Goal: Navigation & Orientation: Understand site structure

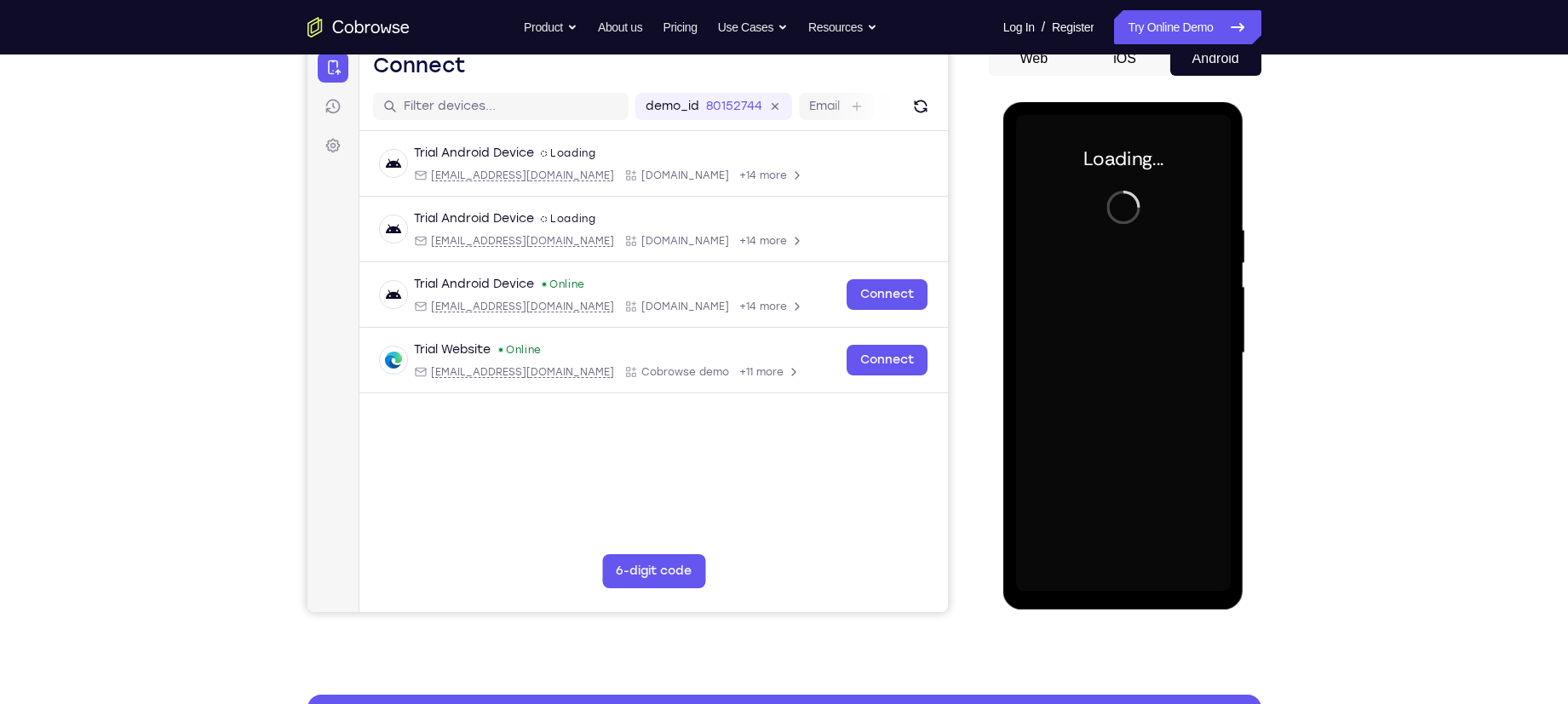
scroll to position [178, 0]
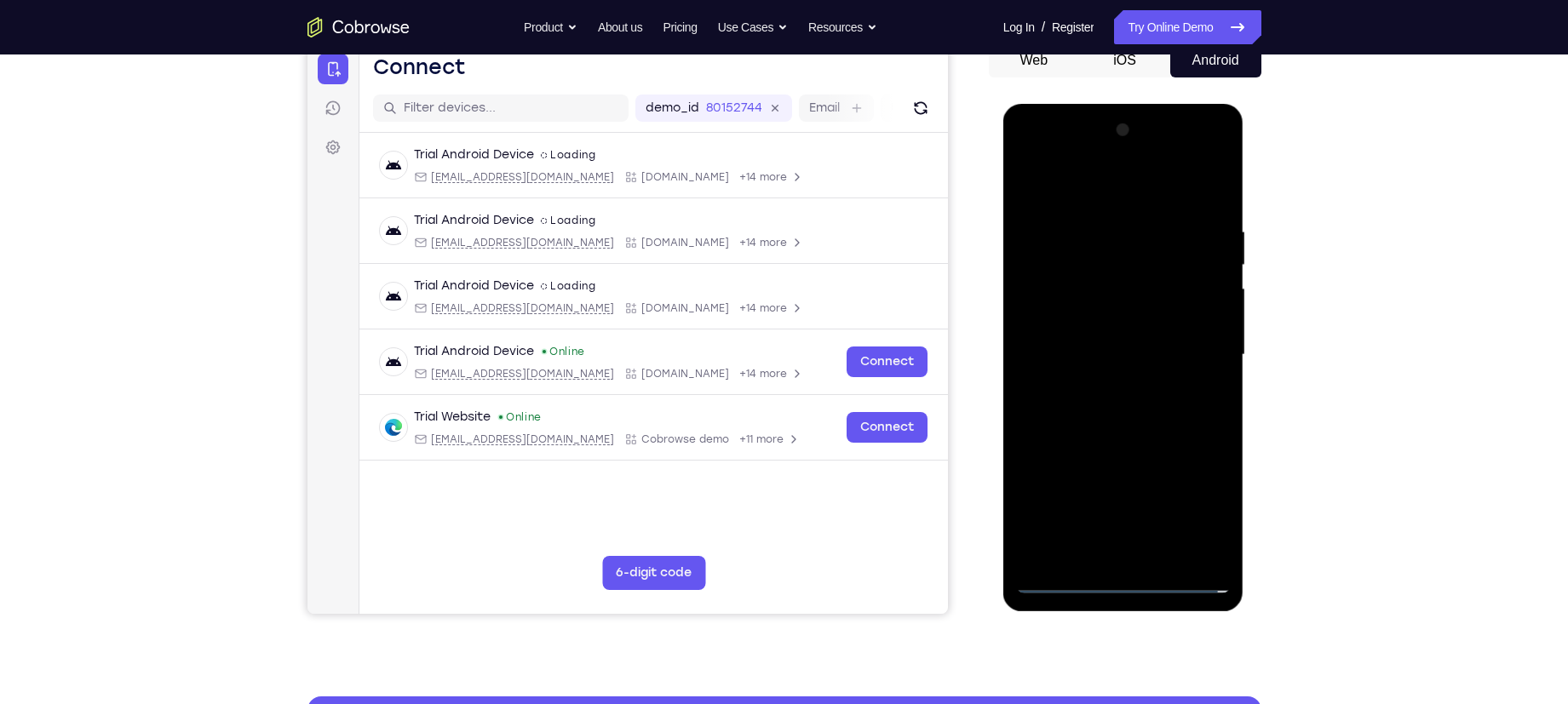
click at [1128, 583] on div at bounding box center [1123, 354] width 215 height 477
click at [1197, 508] on div at bounding box center [1123, 354] width 215 height 477
click at [1083, 182] on div at bounding box center [1123, 354] width 215 height 477
click at [1191, 348] on div at bounding box center [1123, 354] width 215 height 477
click at [1105, 388] on div at bounding box center [1123, 354] width 215 height 477
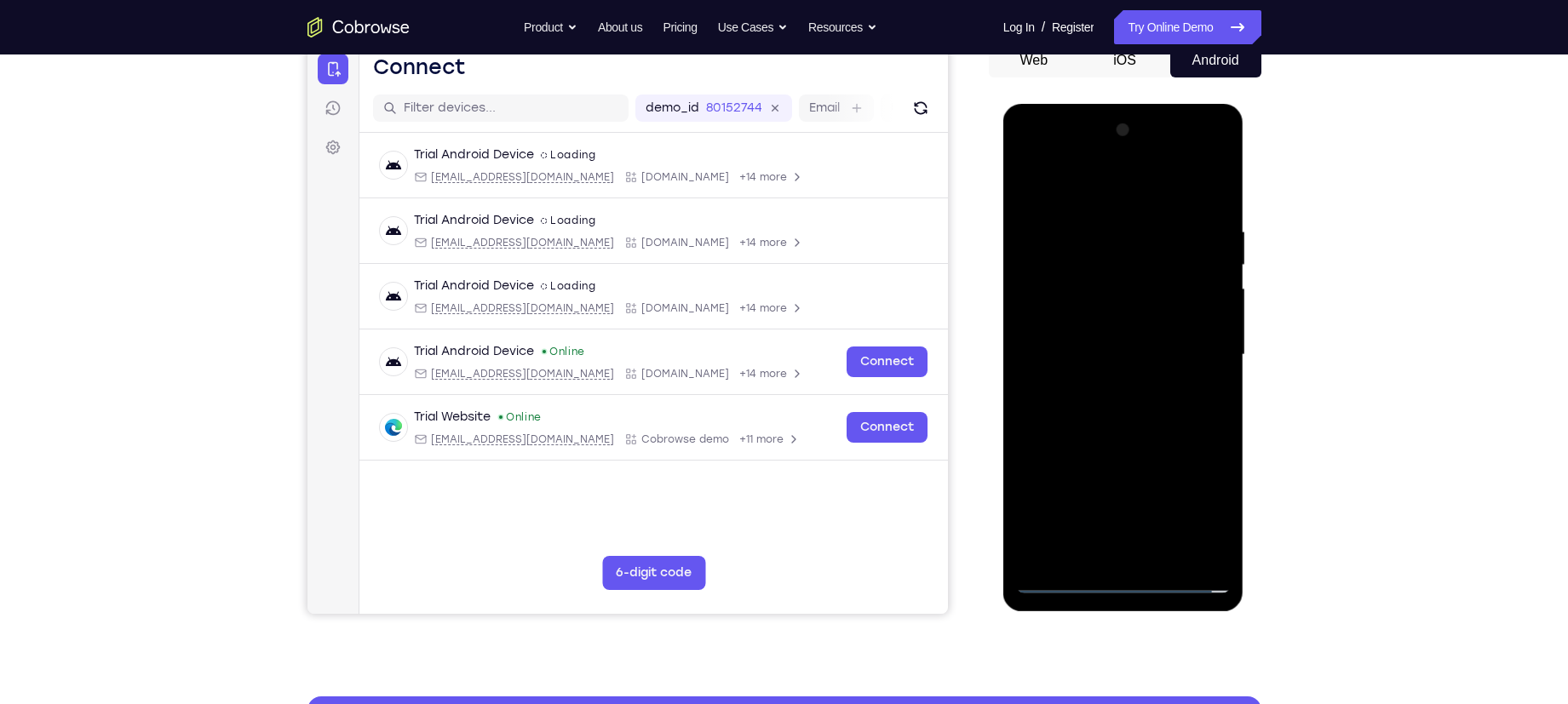
click at [1117, 342] on div at bounding box center [1123, 354] width 215 height 477
click at [1114, 318] on div at bounding box center [1123, 354] width 215 height 477
click at [1101, 348] on div at bounding box center [1123, 354] width 215 height 477
click at [1097, 419] on div at bounding box center [1123, 354] width 215 height 477
click at [1125, 409] on div at bounding box center [1123, 354] width 215 height 477
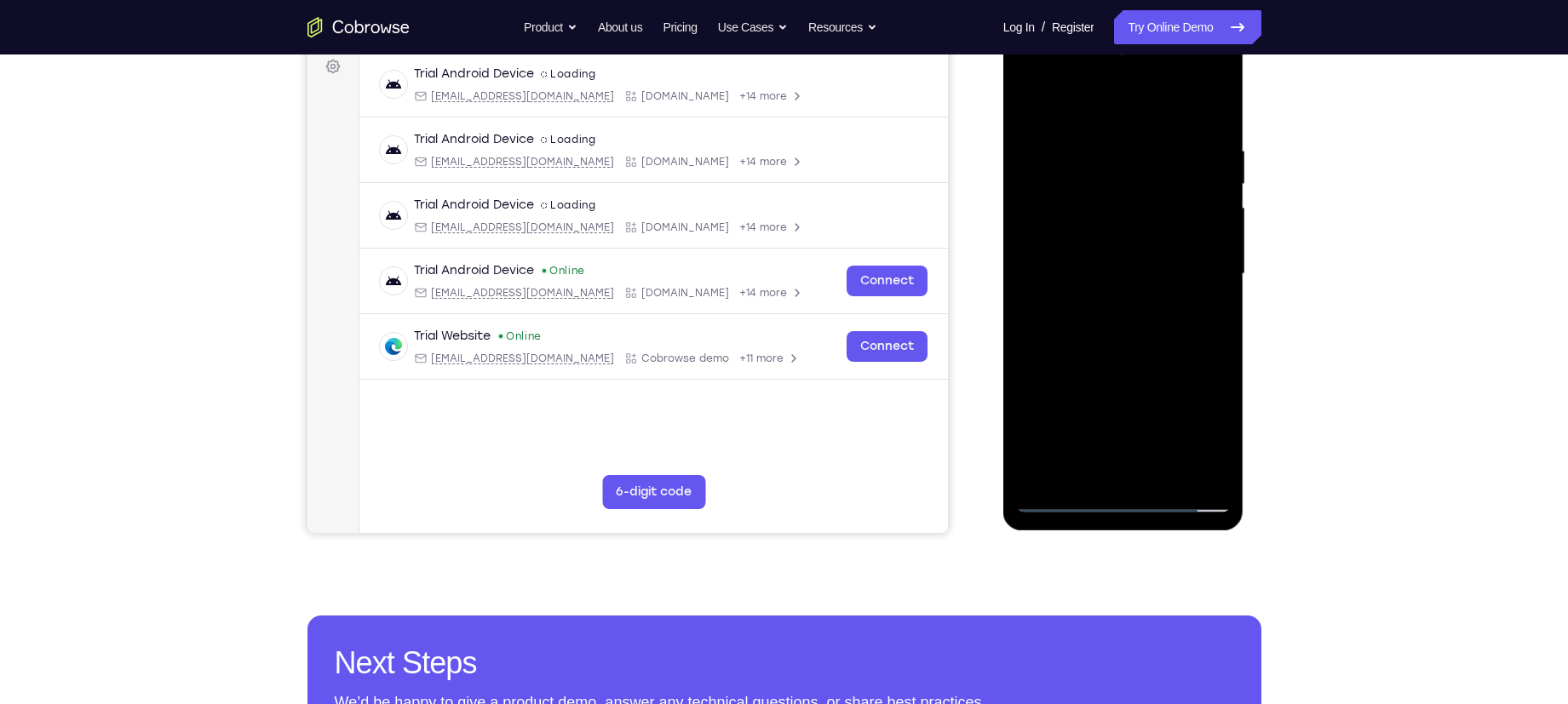
scroll to position [259, 0]
click at [1143, 347] on div at bounding box center [1123, 273] width 215 height 477
click at [1096, 144] on div at bounding box center [1123, 273] width 215 height 477
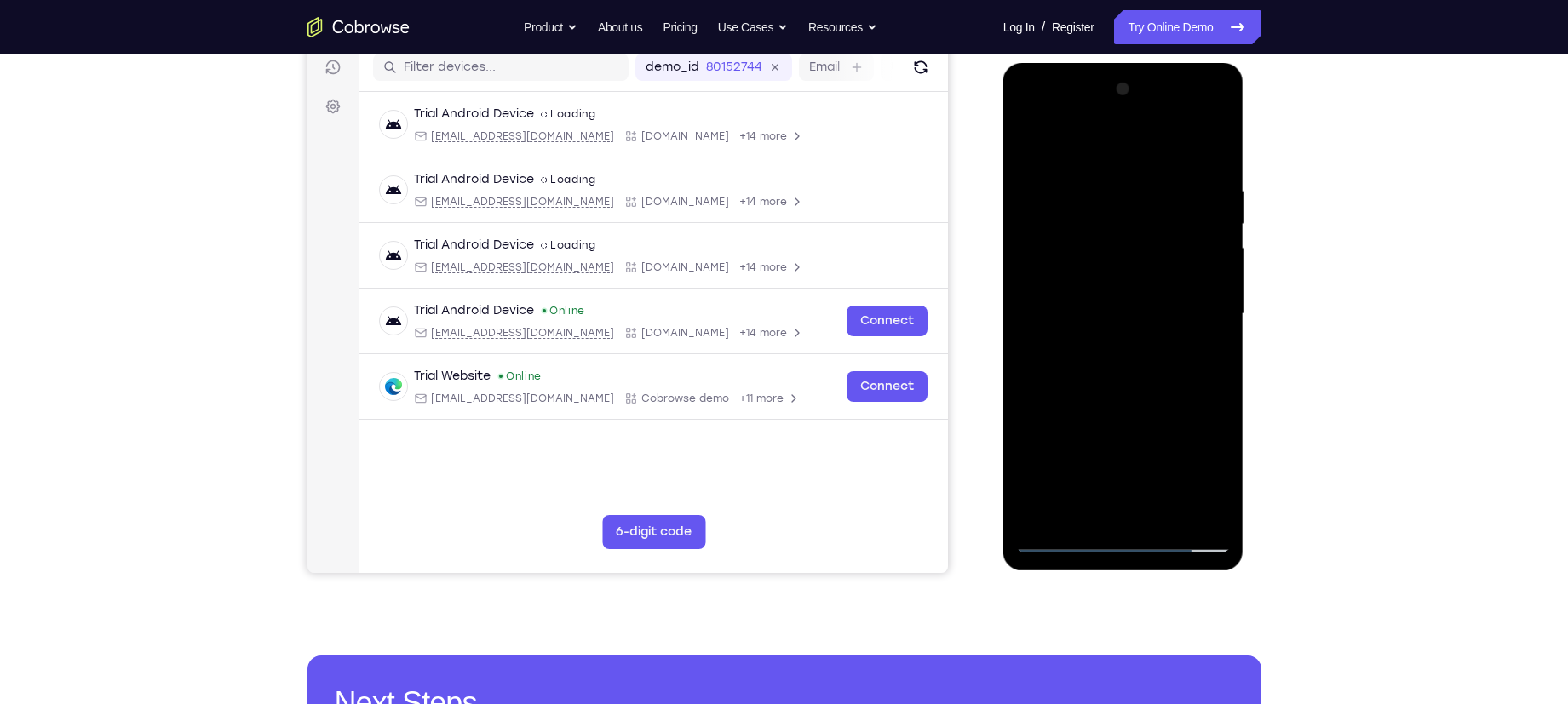
click at [1210, 149] on div at bounding box center [1123, 314] width 215 height 477
drag, startPoint x: 1164, startPoint y: 440, endPoint x: 1173, endPoint y: 187, distance: 253.2
click at [1173, 187] on div at bounding box center [1123, 314] width 215 height 477
drag, startPoint x: 1133, startPoint y: 411, endPoint x: 1145, endPoint y: 259, distance: 152.5
click at [1145, 259] on div at bounding box center [1123, 314] width 215 height 477
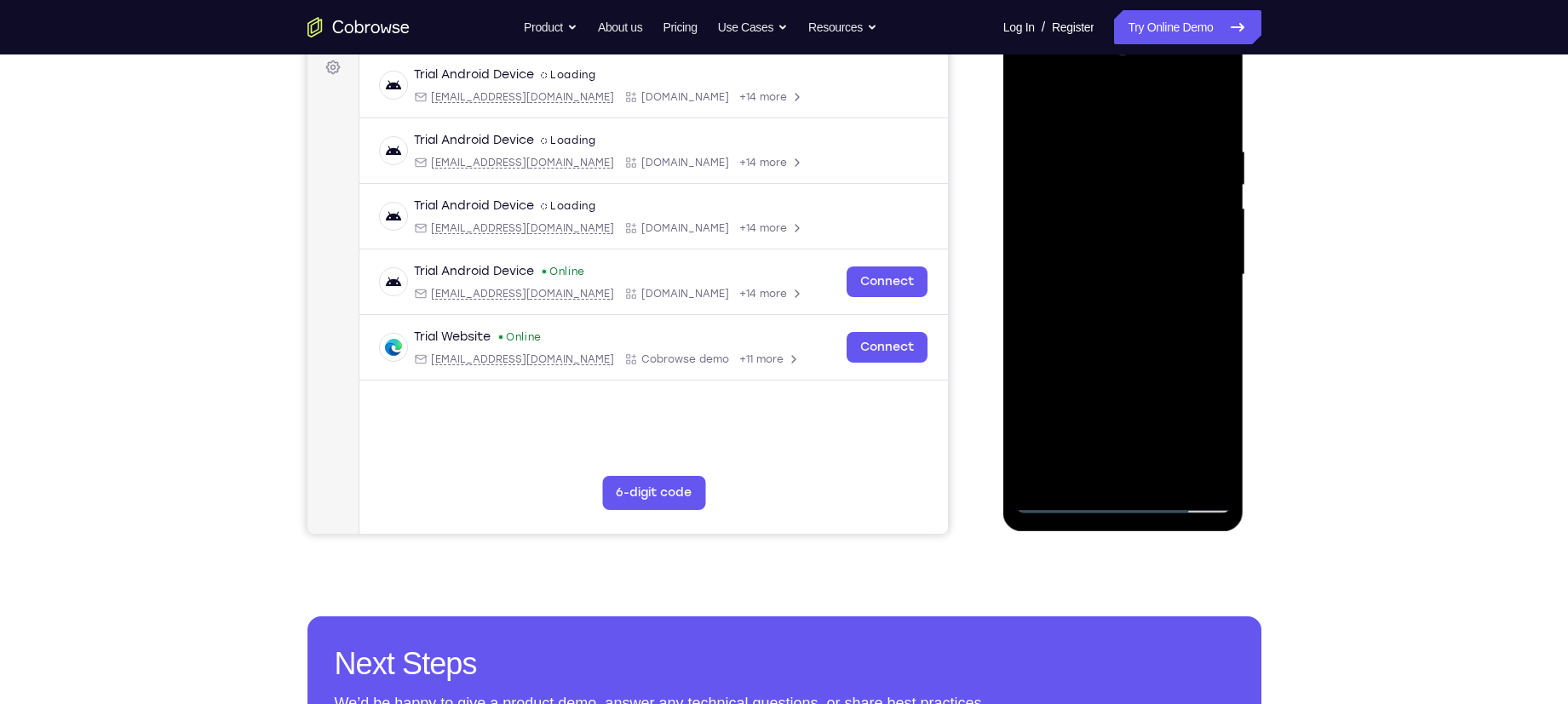
scroll to position [260, 0]
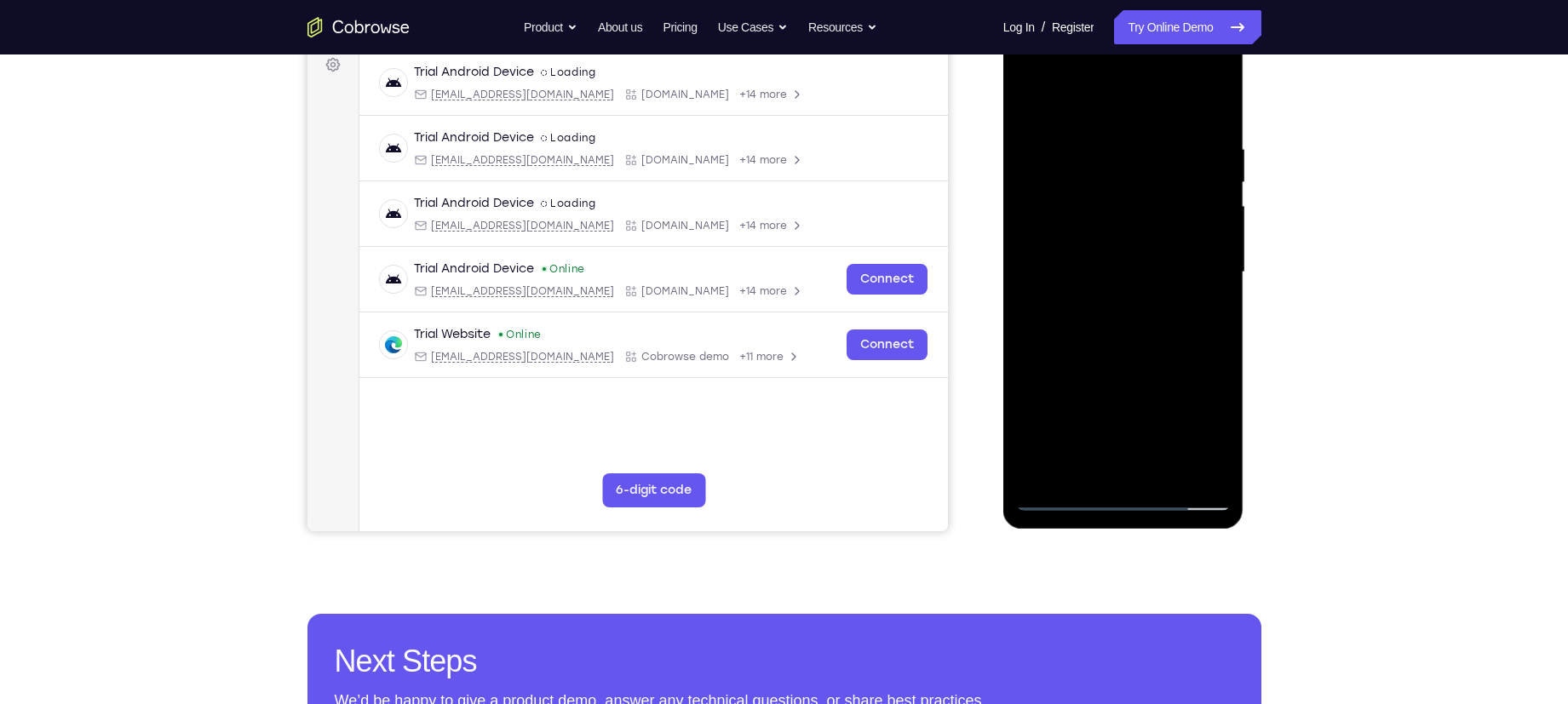
click at [1162, 477] on div at bounding box center [1123, 272] width 215 height 477
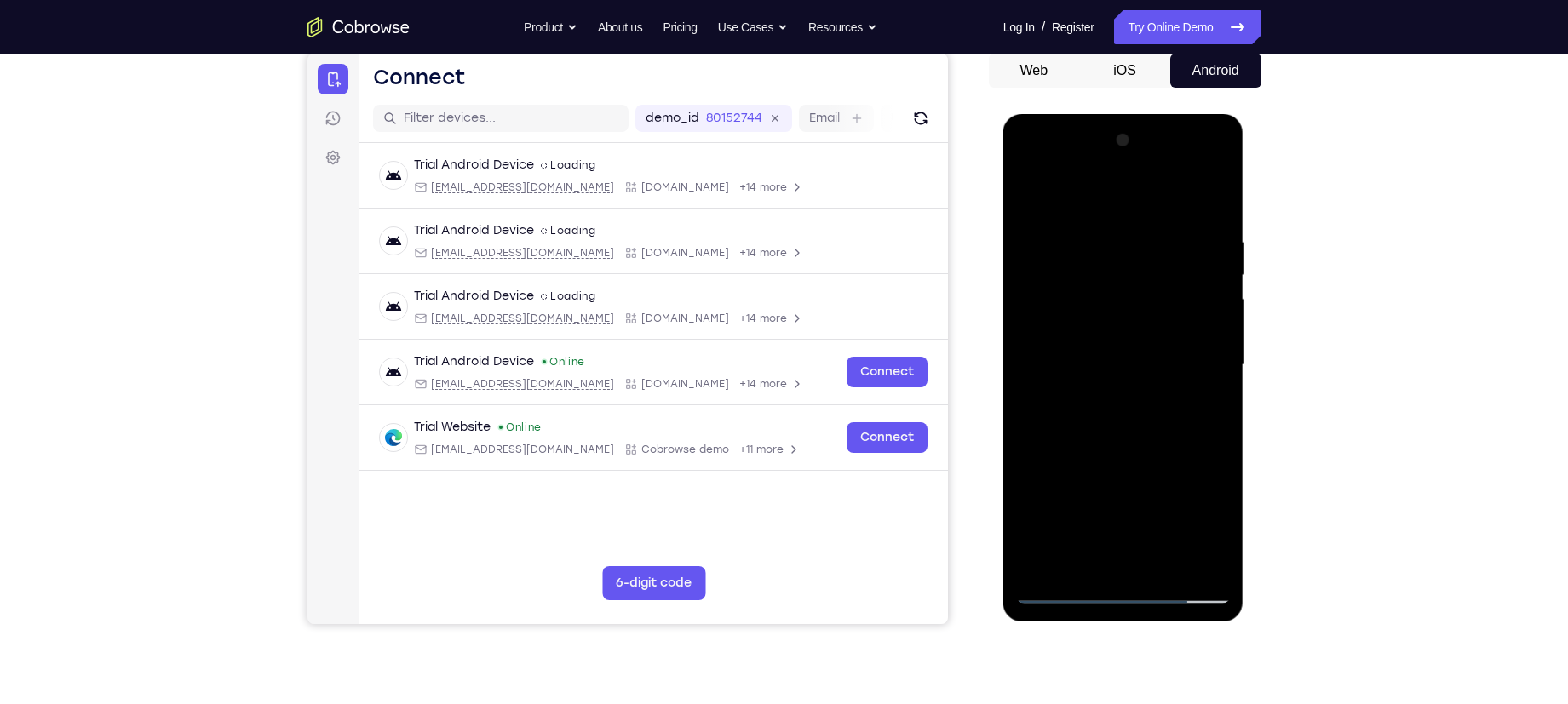
scroll to position [166, 0]
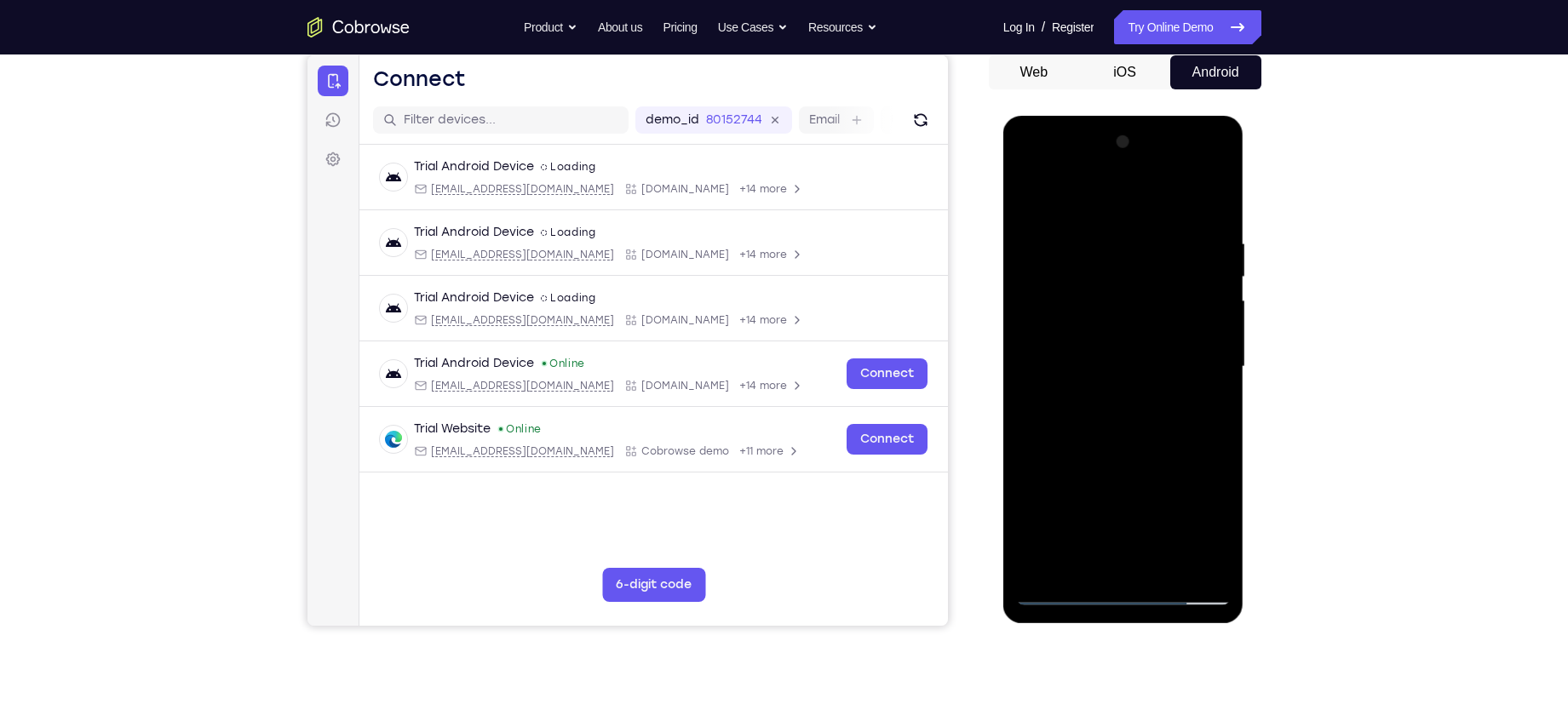
click at [1109, 460] on div at bounding box center [1123, 366] width 215 height 477
click at [1109, 217] on div at bounding box center [1123, 366] width 215 height 477
click at [1072, 264] on div at bounding box center [1123, 366] width 215 height 477
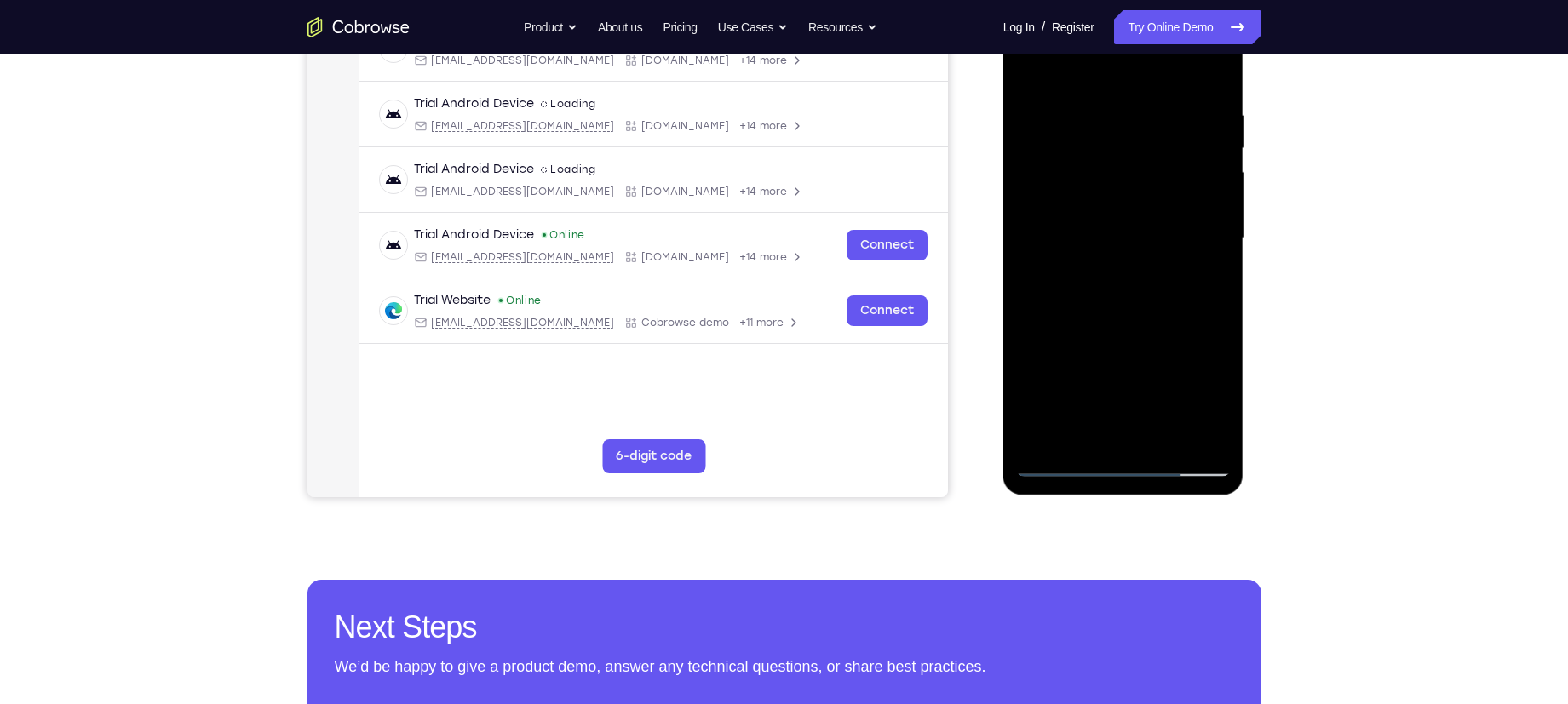
scroll to position [295, 0]
click at [1082, 436] on div at bounding box center [1123, 237] width 215 height 477
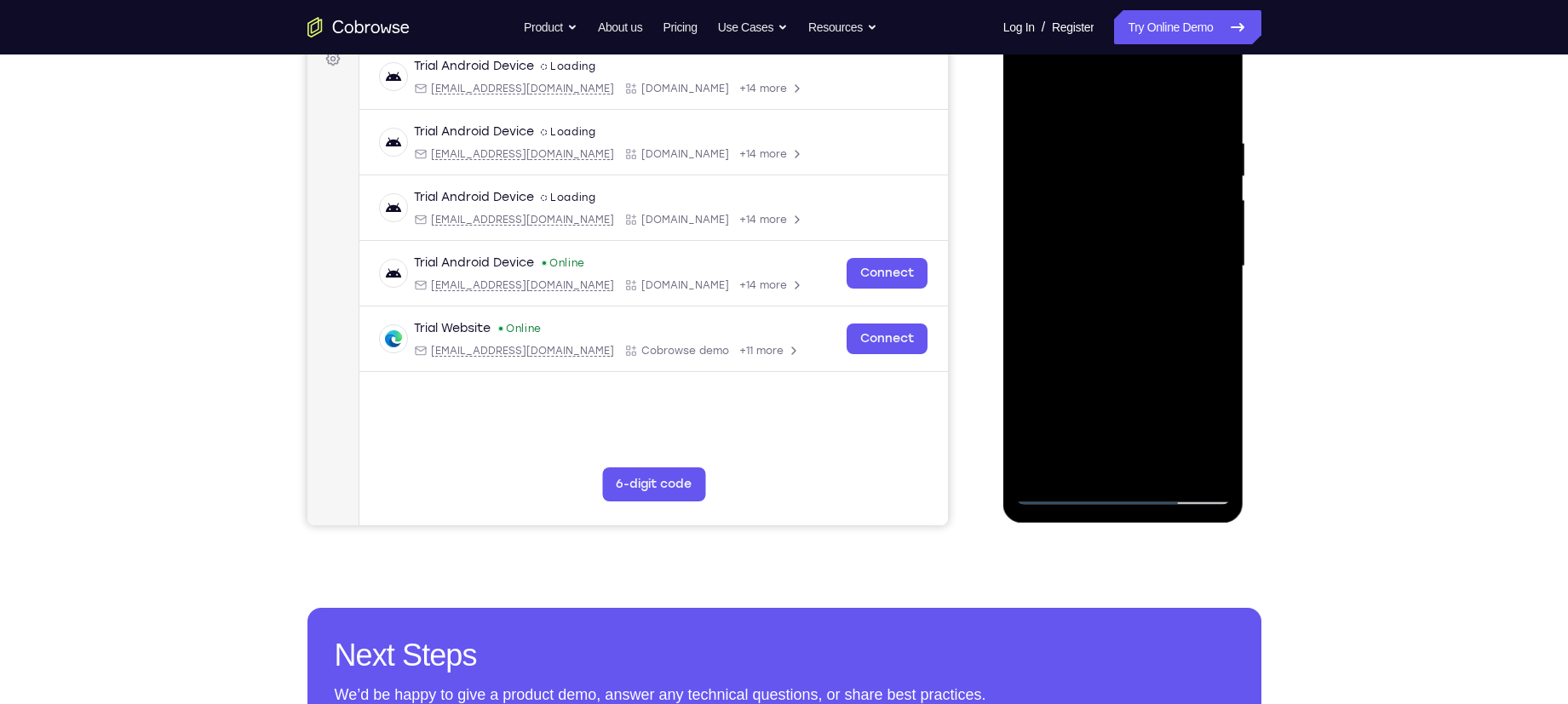
scroll to position [265, 0]
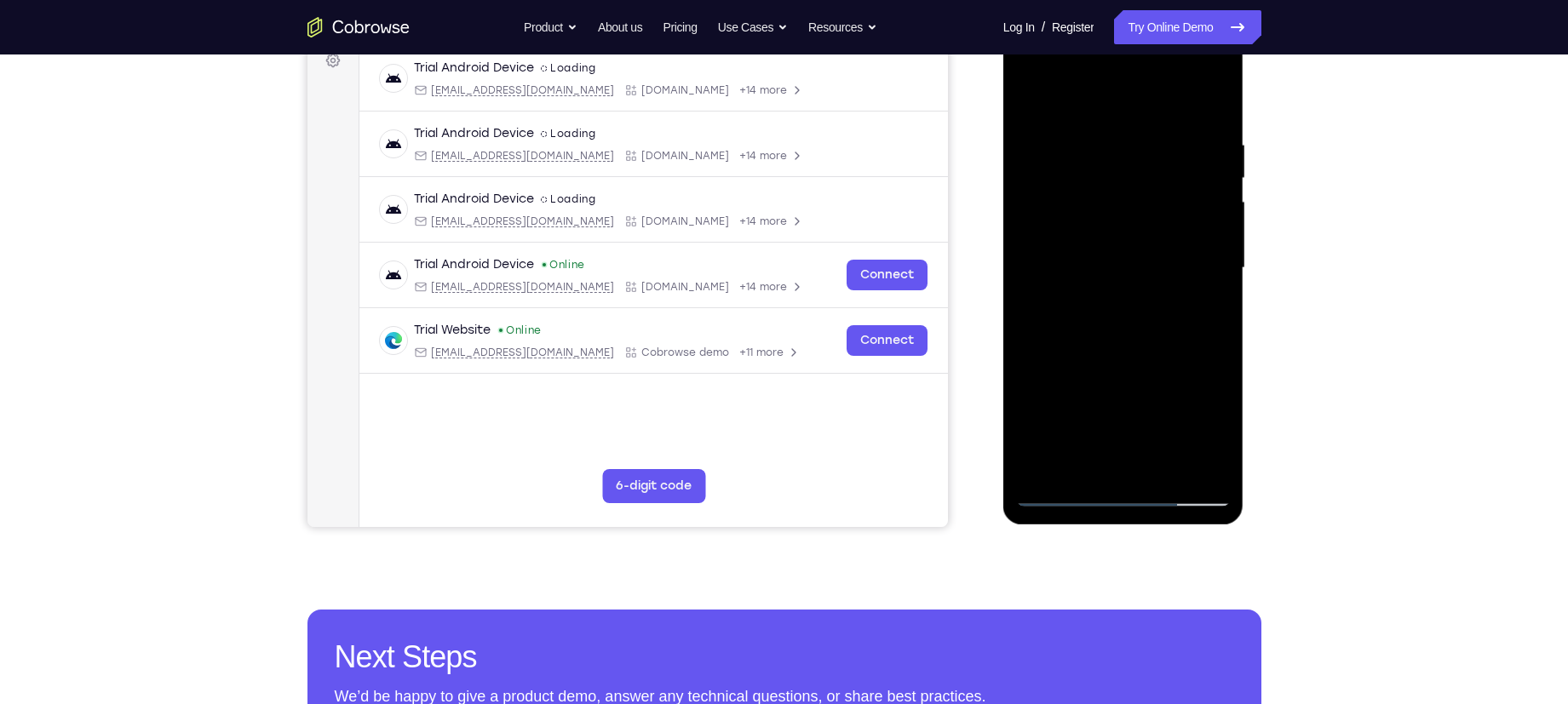
click at [1057, 494] on div at bounding box center [1123, 268] width 215 height 477
click at [1158, 468] on div at bounding box center [1123, 268] width 215 height 477
drag, startPoint x: 1075, startPoint y: 372, endPoint x: 1079, endPoint y: 334, distance: 38.2
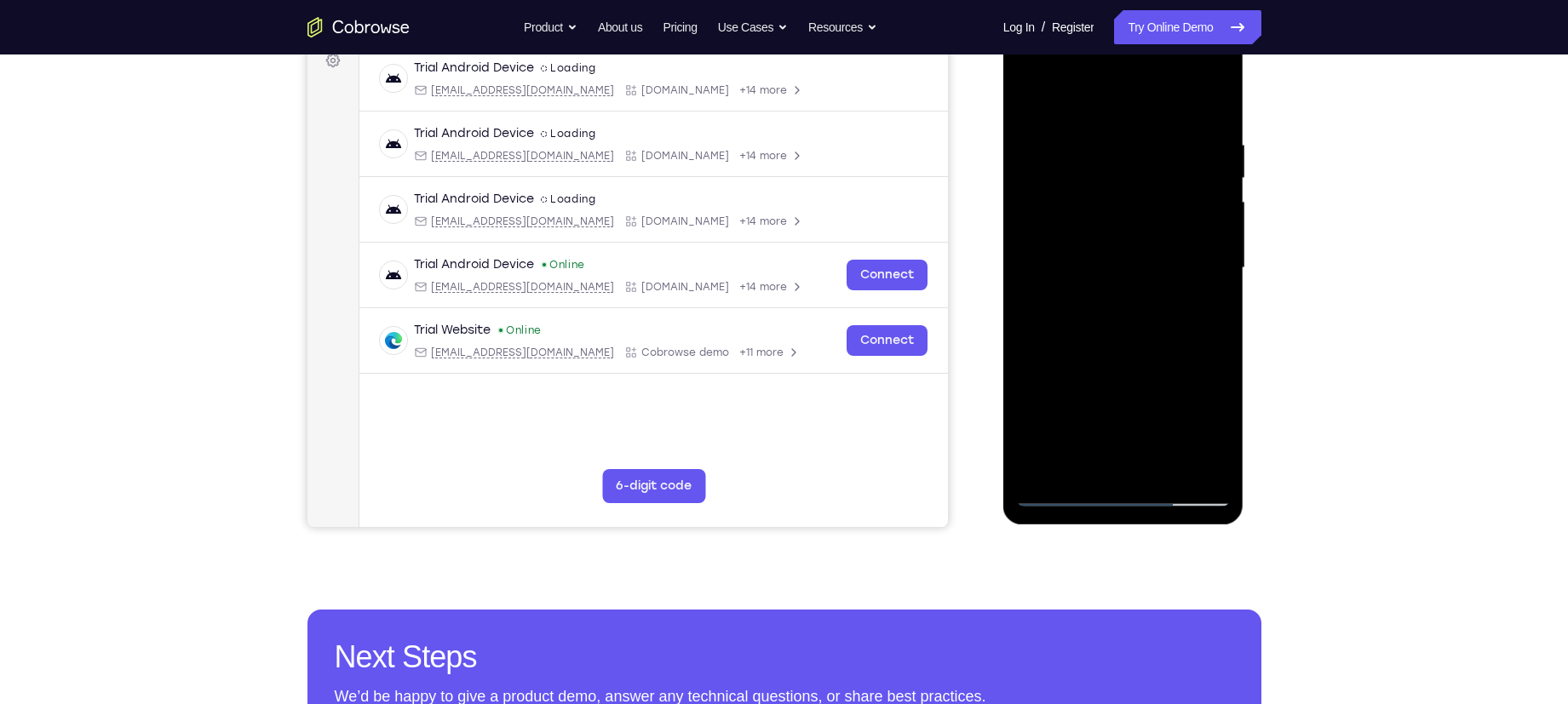
click at [1079, 334] on div at bounding box center [1123, 268] width 215 height 477
click at [1091, 333] on div at bounding box center [1123, 268] width 215 height 477
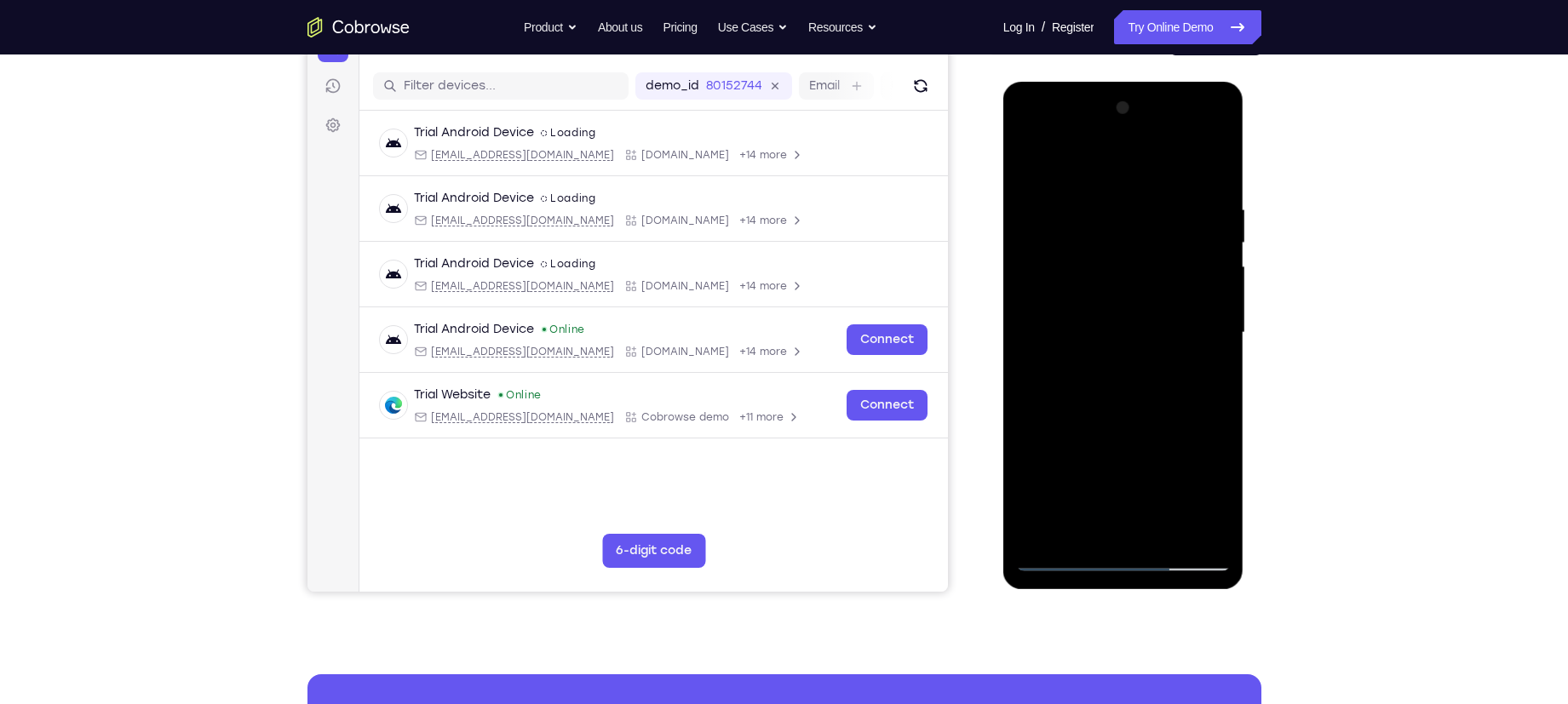
click at [1102, 184] on div at bounding box center [1123, 332] width 215 height 477
drag, startPoint x: 1099, startPoint y: 310, endPoint x: 1108, endPoint y: 218, distance: 92.4
click at [1108, 218] on div at bounding box center [1123, 332] width 215 height 477
drag, startPoint x: 1037, startPoint y: 355, endPoint x: 1063, endPoint y: 231, distance: 126.7
click at [1063, 231] on div at bounding box center [1123, 332] width 215 height 477
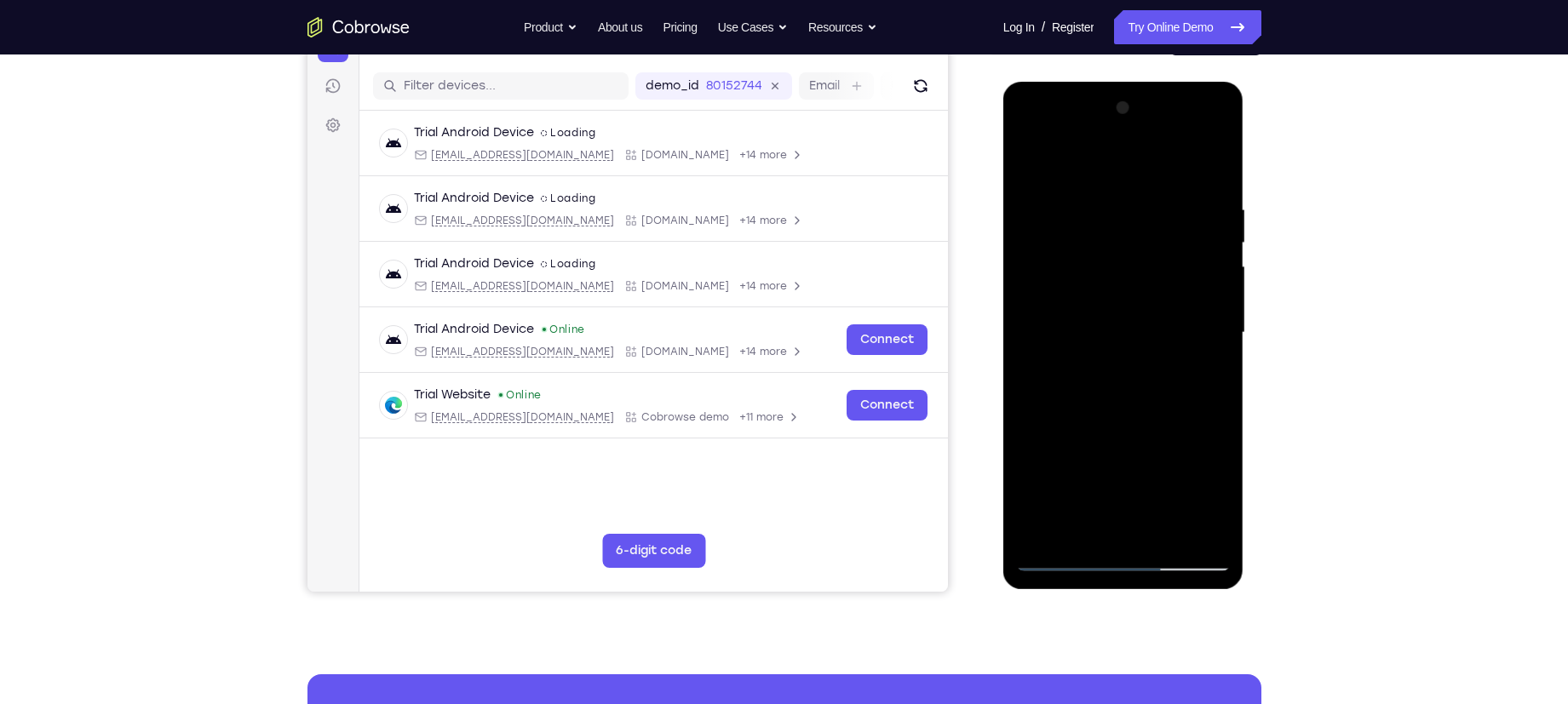
drag, startPoint x: 1052, startPoint y: 332, endPoint x: 1073, endPoint y: 211, distance: 122.8
click at [1073, 211] on div at bounding box center [1123, 332] width 215 height 477
drag, startPoint x: 1047, startPoint y: 326, endPoint x: 1059, endPoint y: 279, distance: 48.5
click at [1059, 279] on div at bounding box center [1123, 332] width 215 height 477
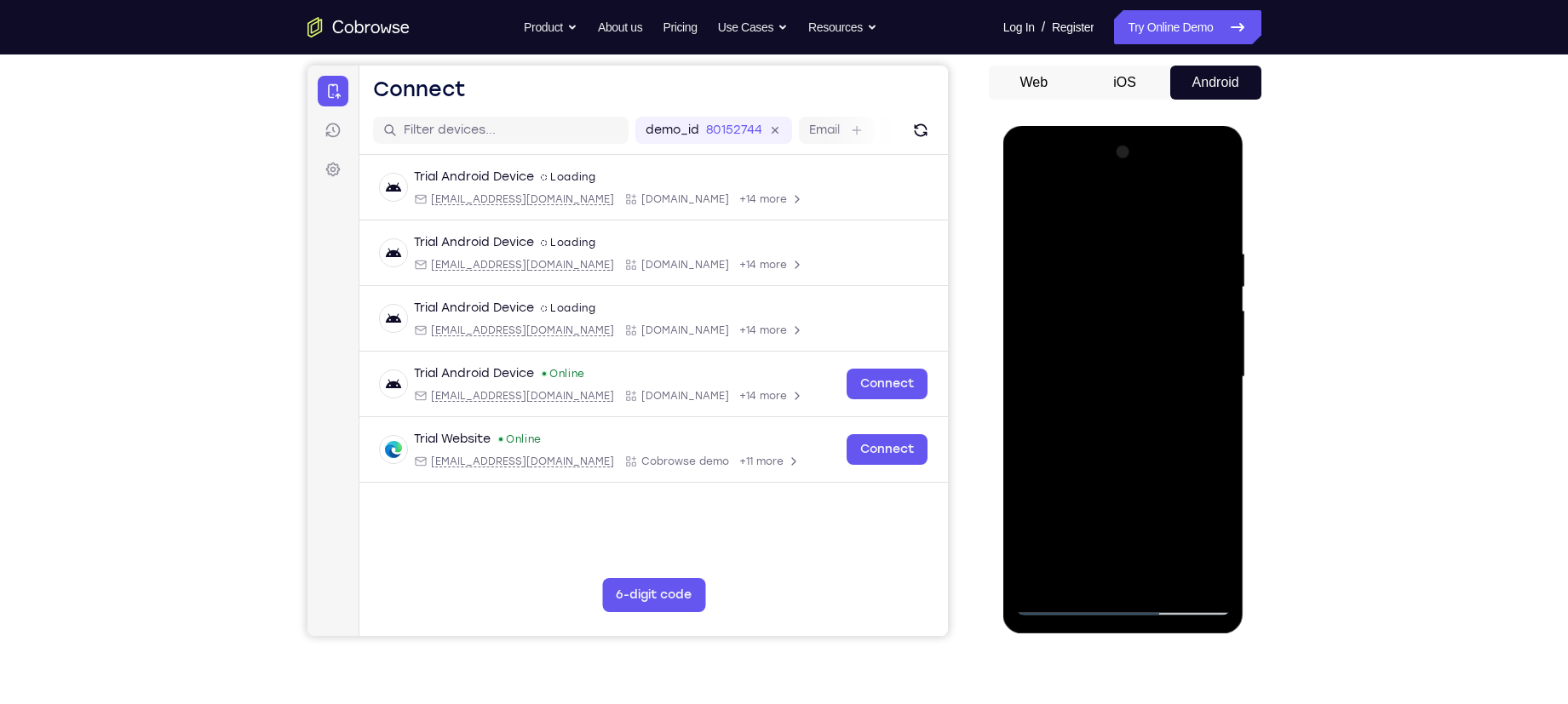
scroll to position [155, 0]
click at [1048, 300] on div at bounding box center [1123, 378] width 215 height 477
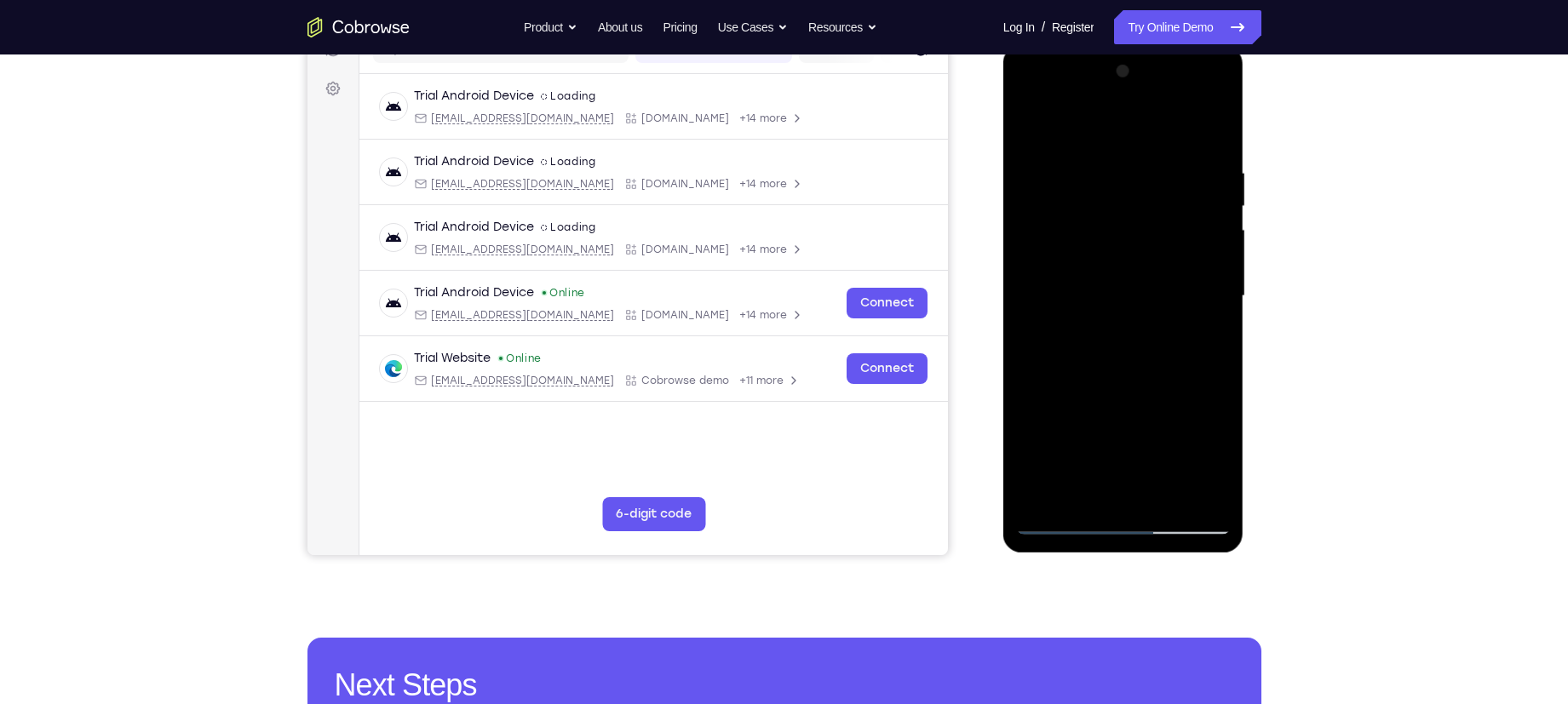
scroll to position [238, 0]
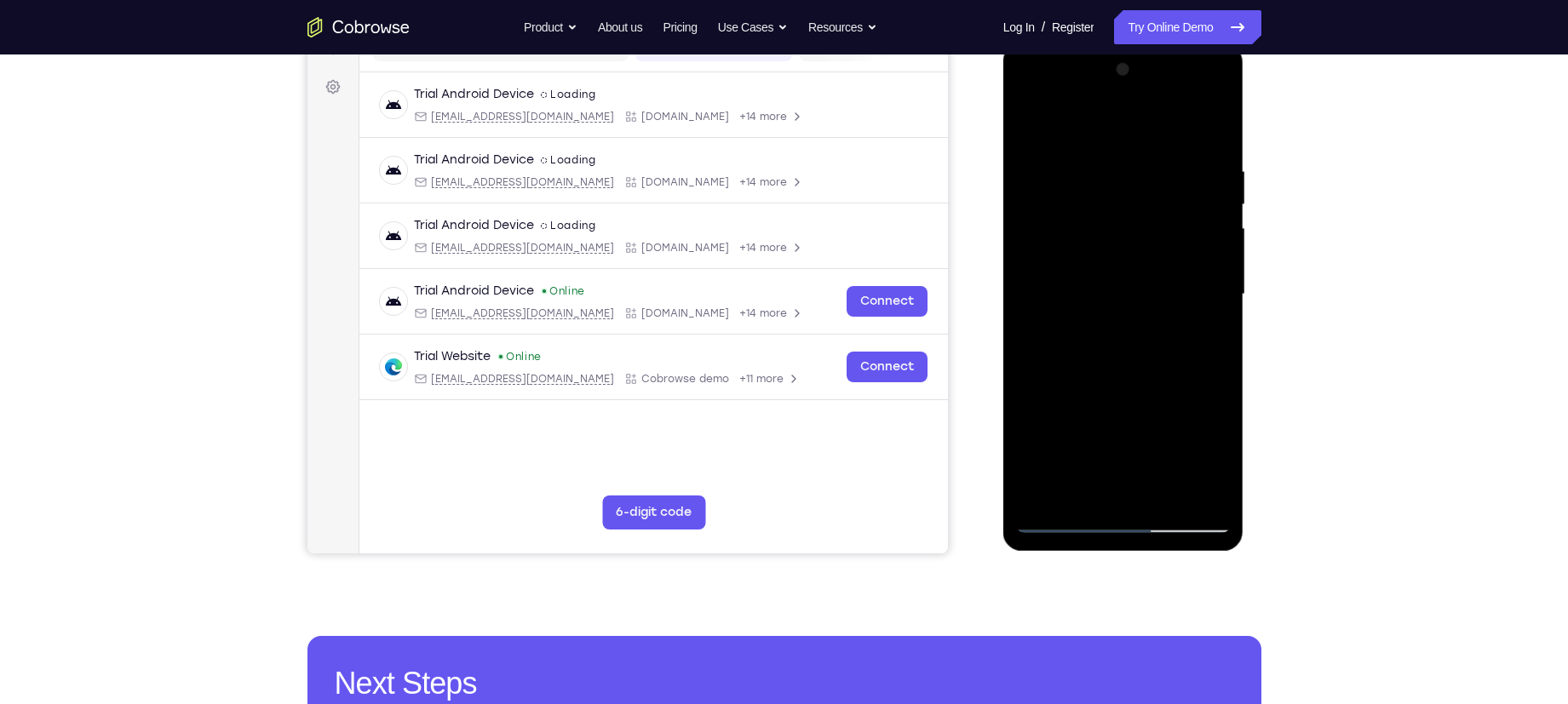
click at [1121, 184] on div at bounding box center [1123, 294] width 215 height 477
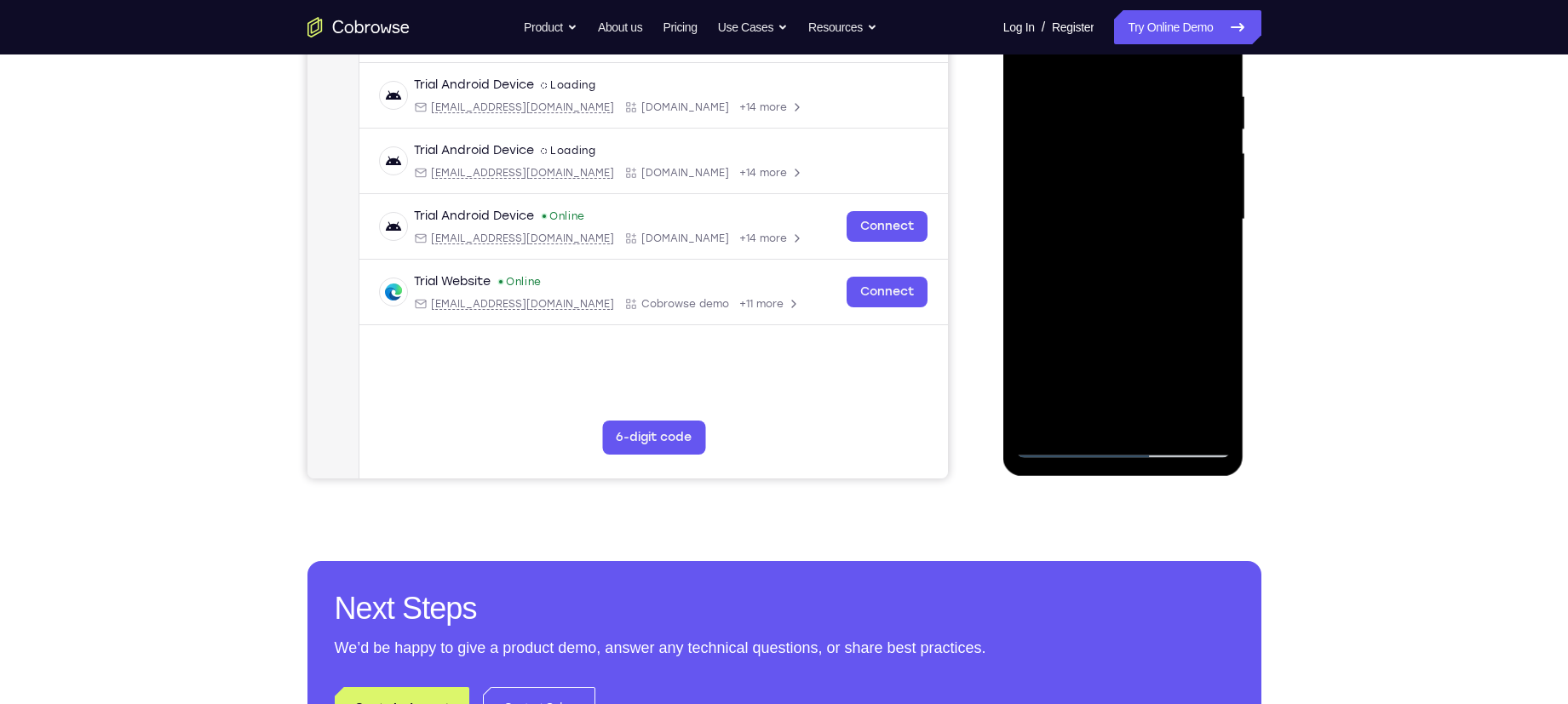
scroll to position [314, 0]
click at [1061, 444] on div at bounding box center [1123, 218] width 215 height 477
click at [1088, 419] on div at bounding box center [1123, 218] width 215 height 477
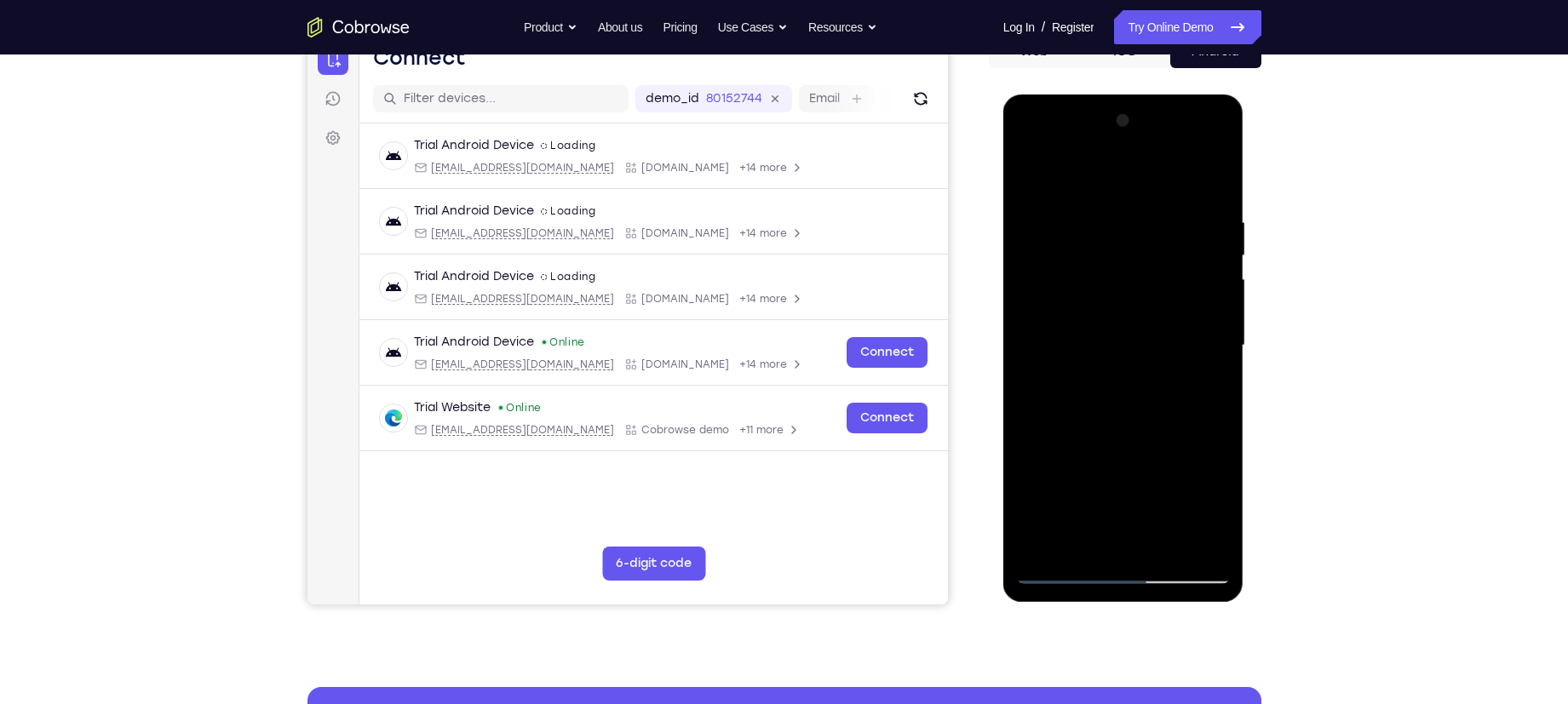
scroll to position [185, 0]
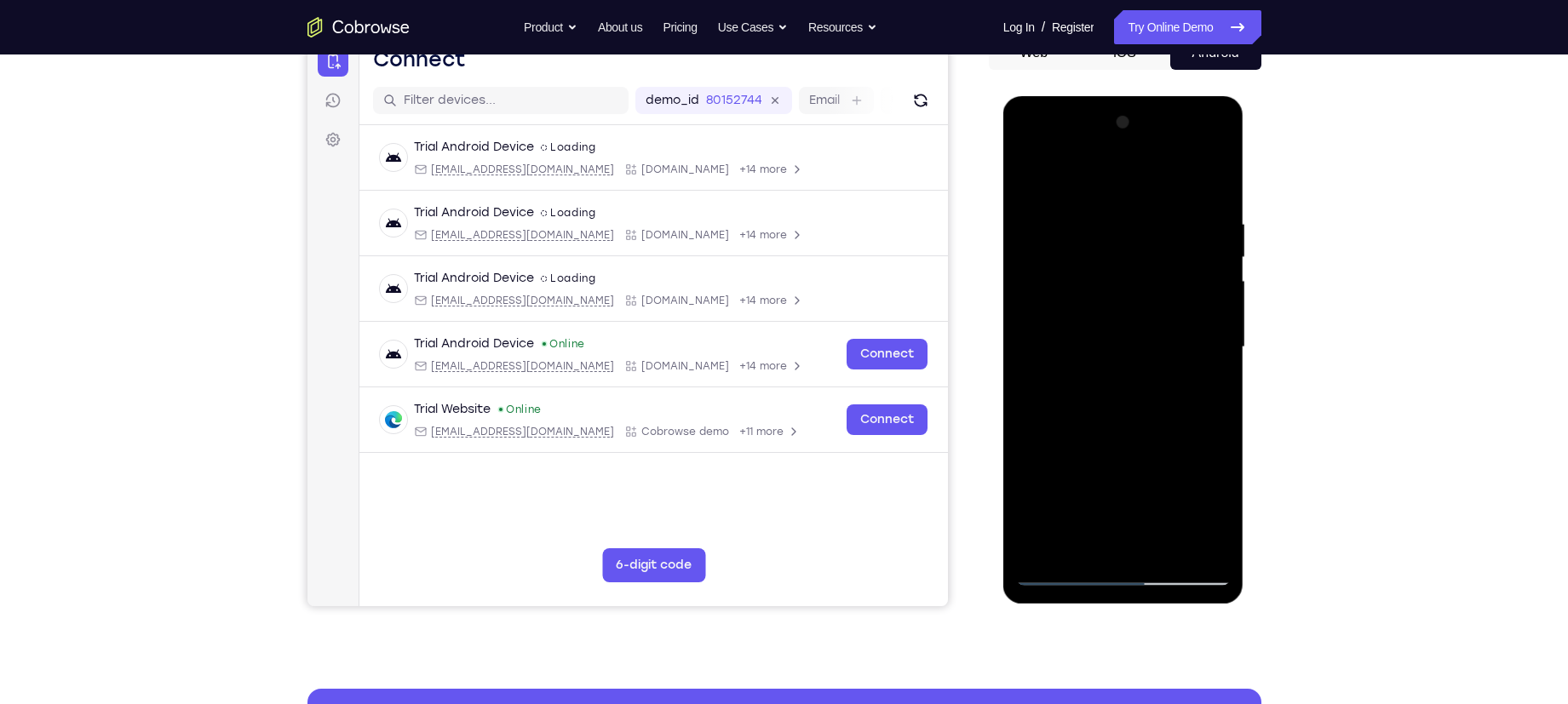
click at [1104, 180] on div at bounding box center [1123, 347] width 215 height 477
drag, startPoint x: 1073, startPoint y: 247, endPoint x: 1041, endPoint y: 332, distance: 90.8
click at [1041, 332] on div at bounding box center [1123, 347] width 215 height 477
click at [1033, 204] on div at bounding box center [1123, 347] width 215 height 477
click at [1155, 231] on div at bounding box center [1123, 347] width 215 height 477
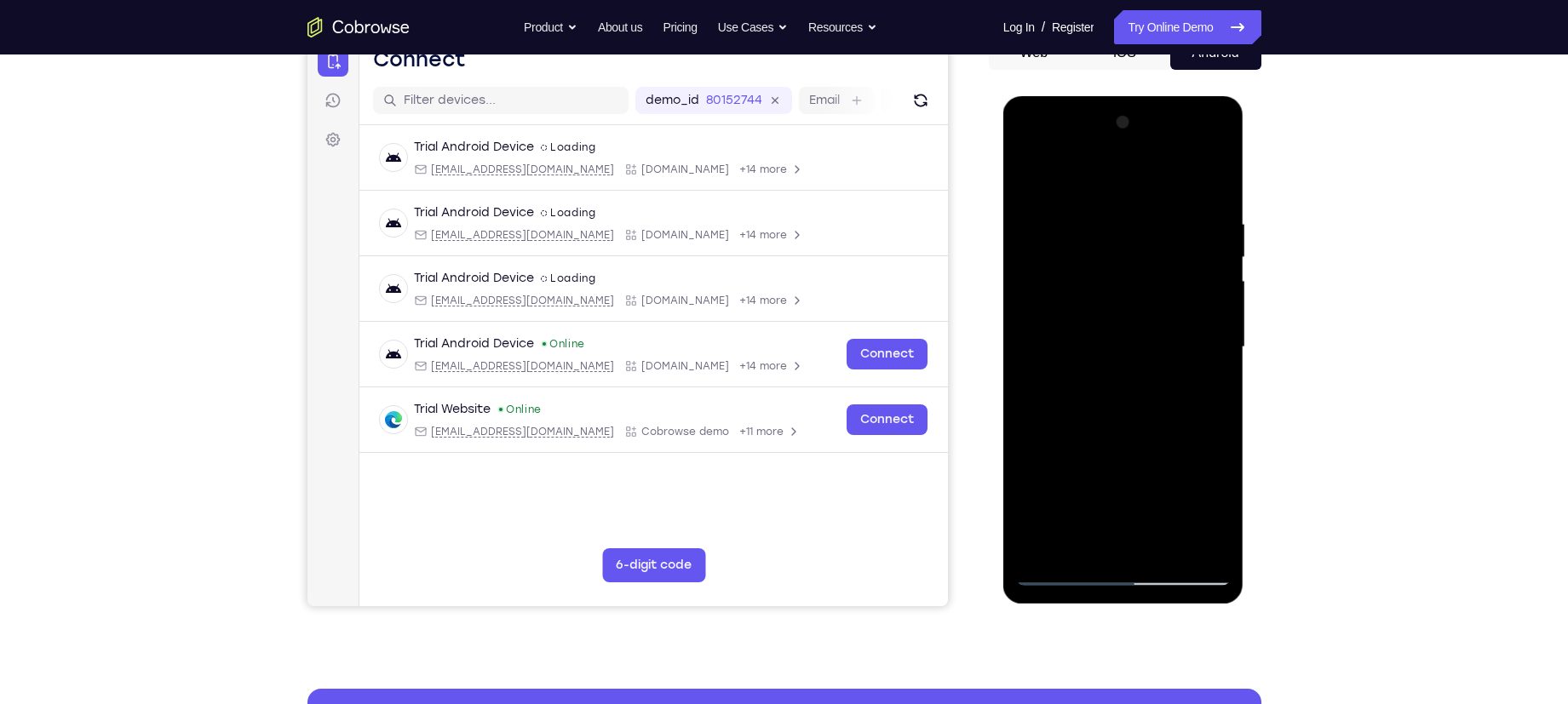
scroll to position [280, 0]
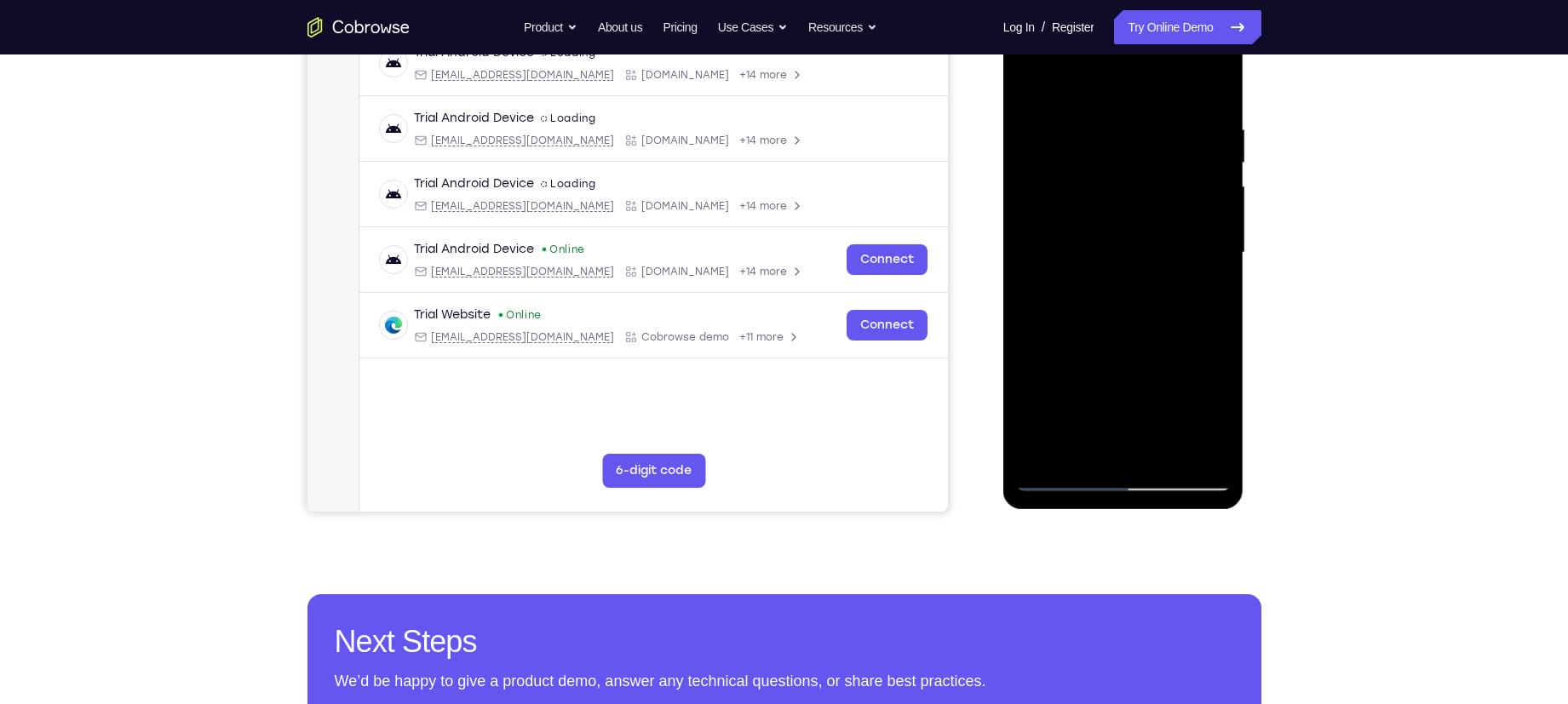
click at [1063, 482] on div at bounding box center [1123, 252] width 215 height 477
click at [1166, 449] on div at bounding box center [1123, 252] width 215 height 477
click at [1067, 484] on div at bounding box center [1123, 252] width 215 height 477
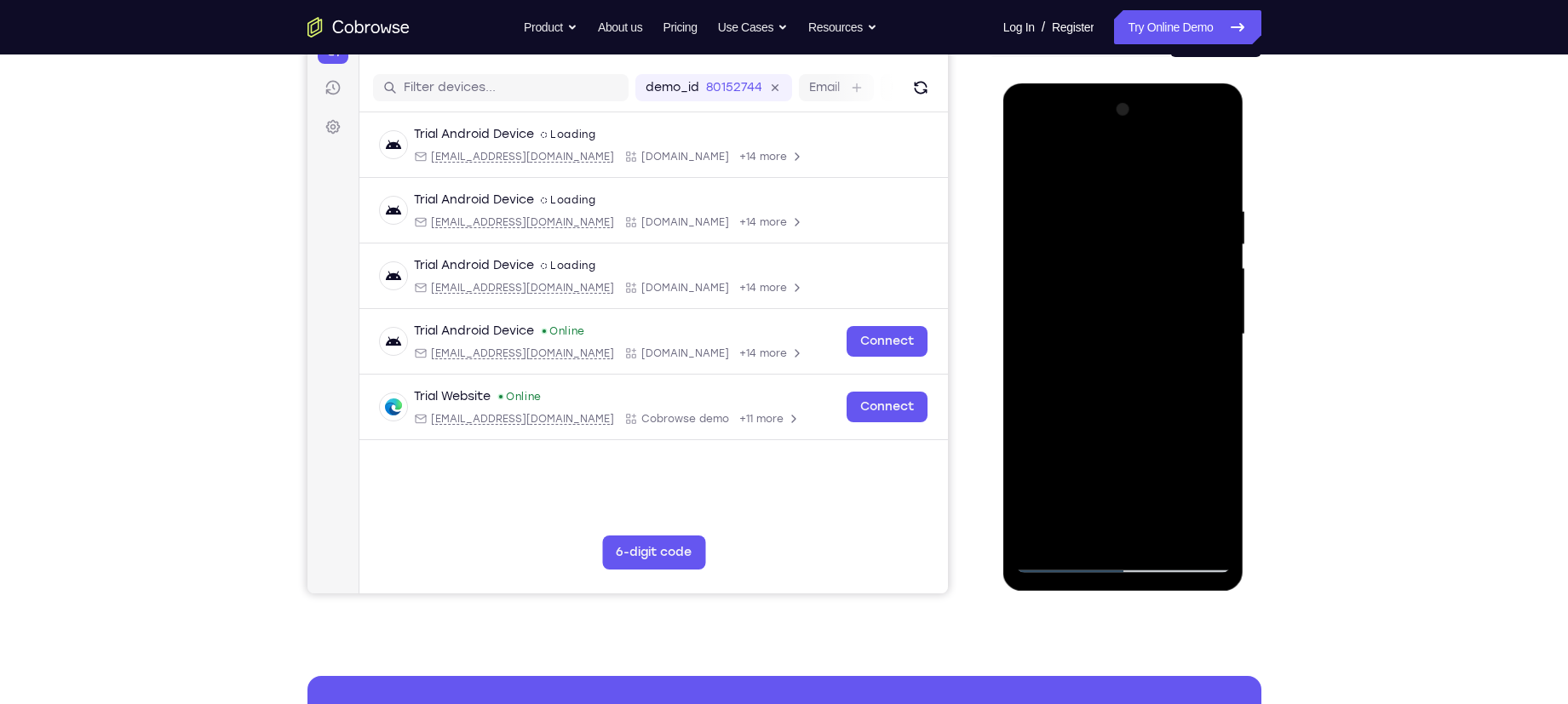
scroll to position [196, 0]
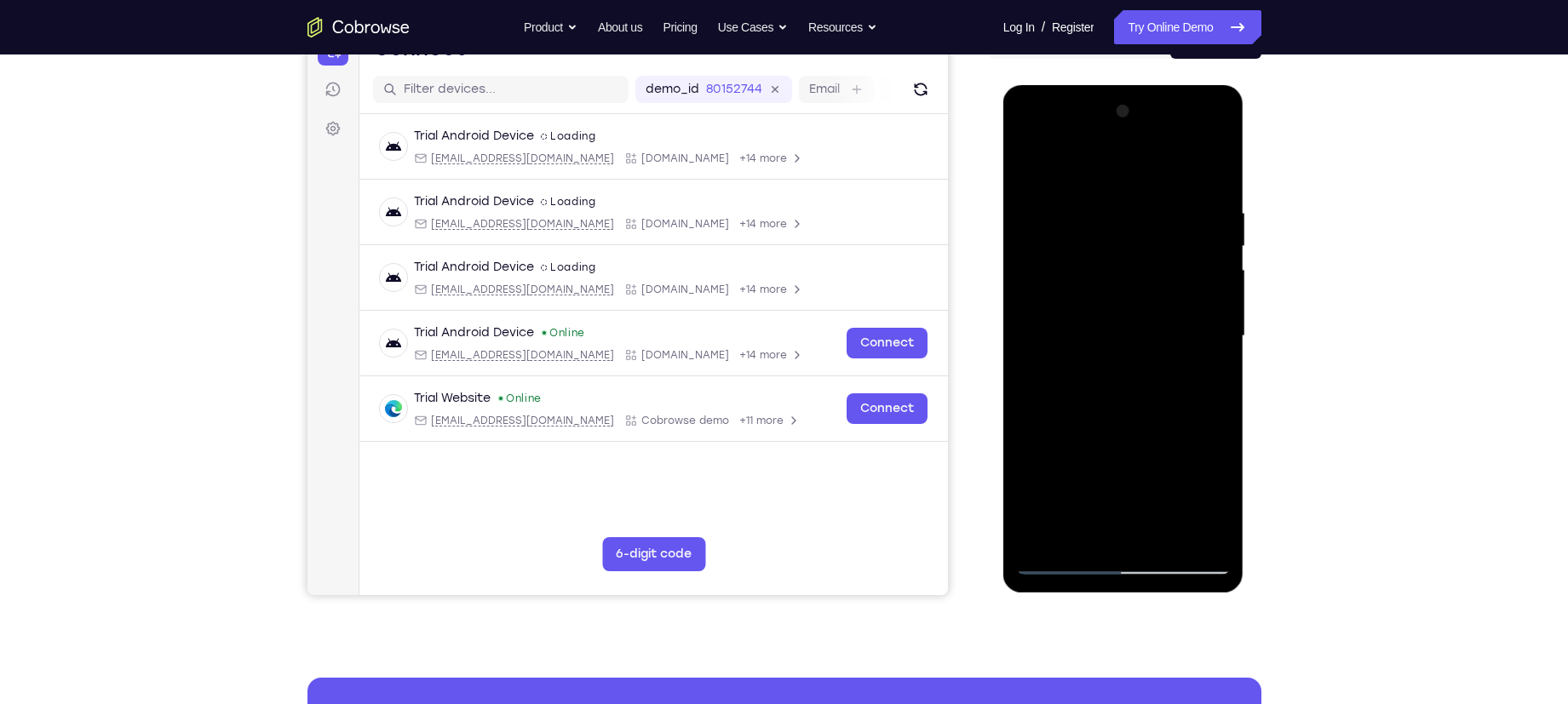
click at [1066, 293] on div at bounding box center [1123, 336] width 215 height 477
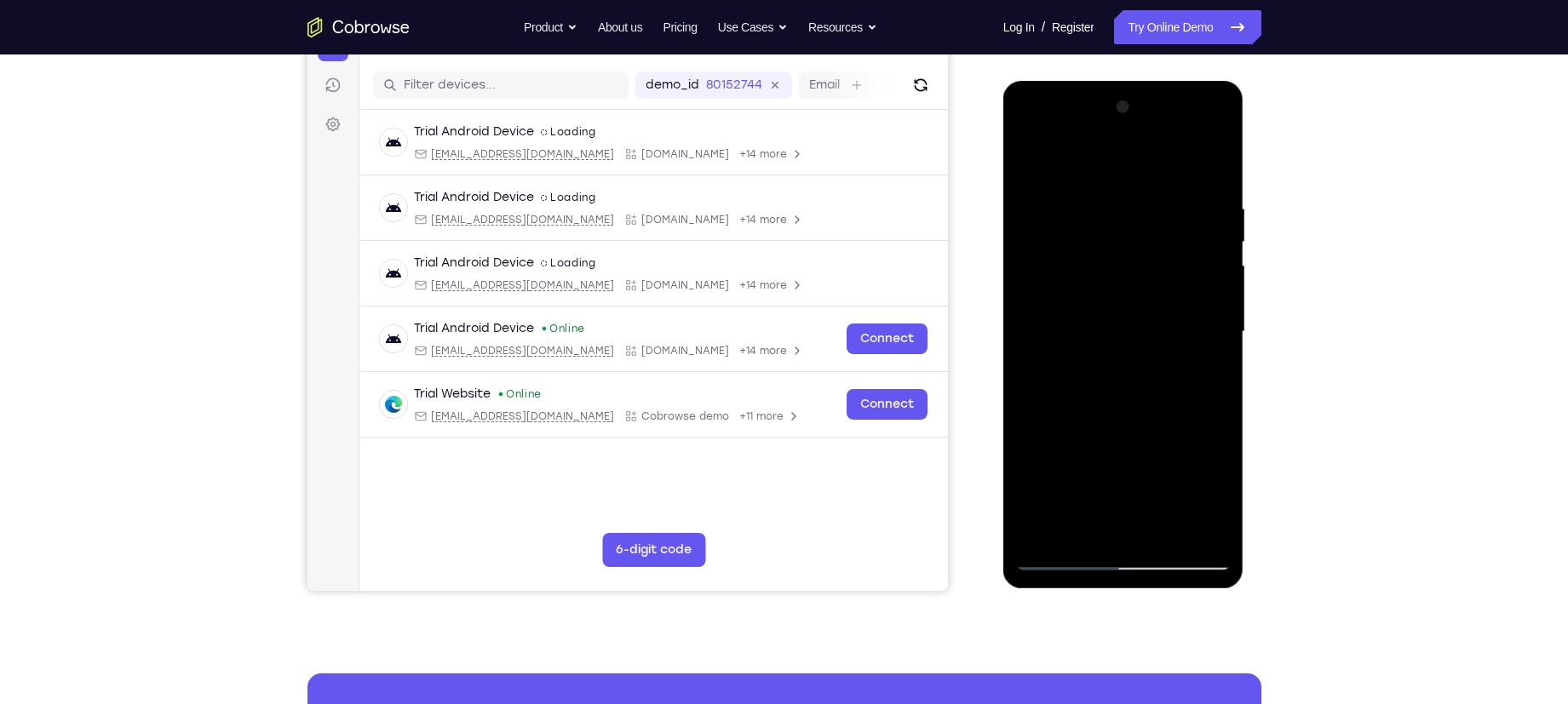
scroll to position [204, 0]
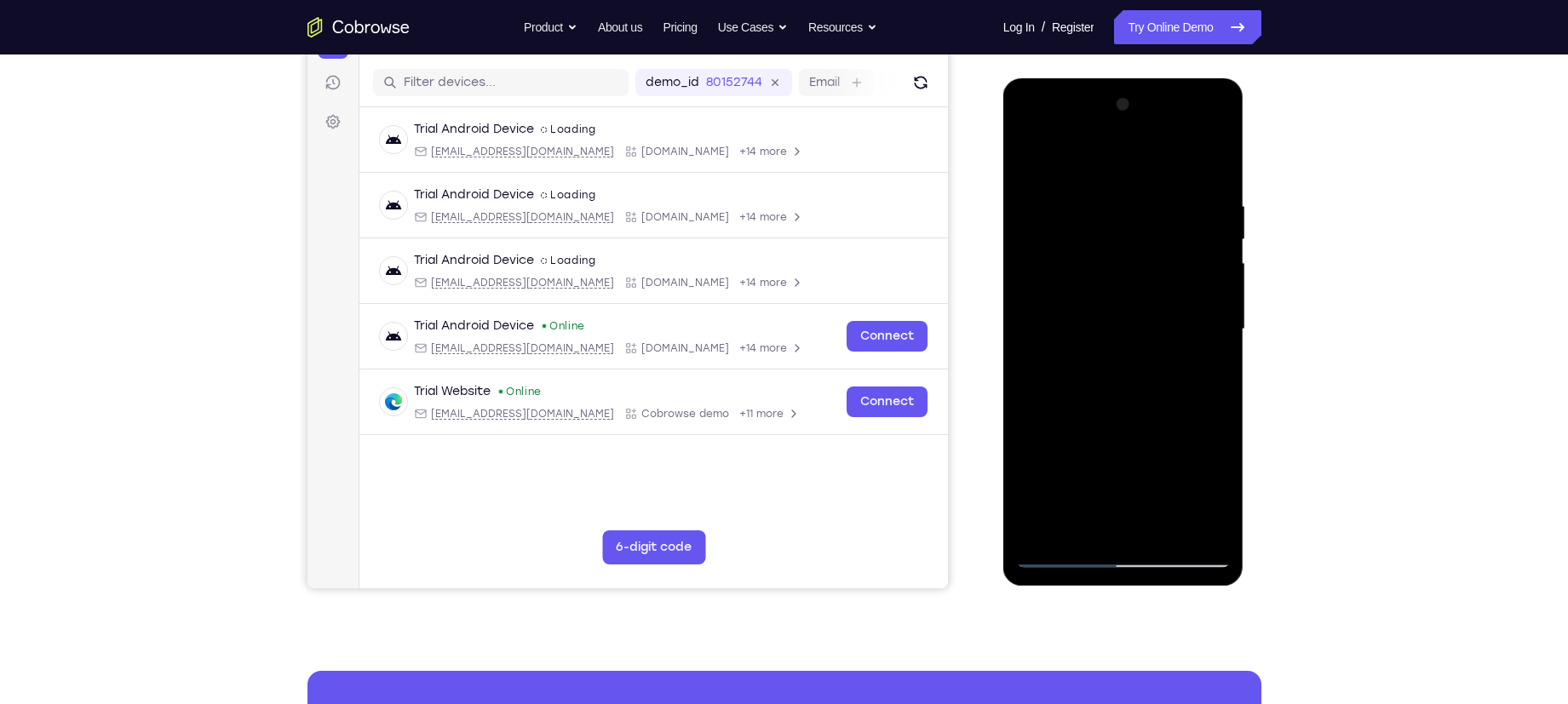
click at [1153, 299] on div at bounding box center [1123, 329] width 215 height 477
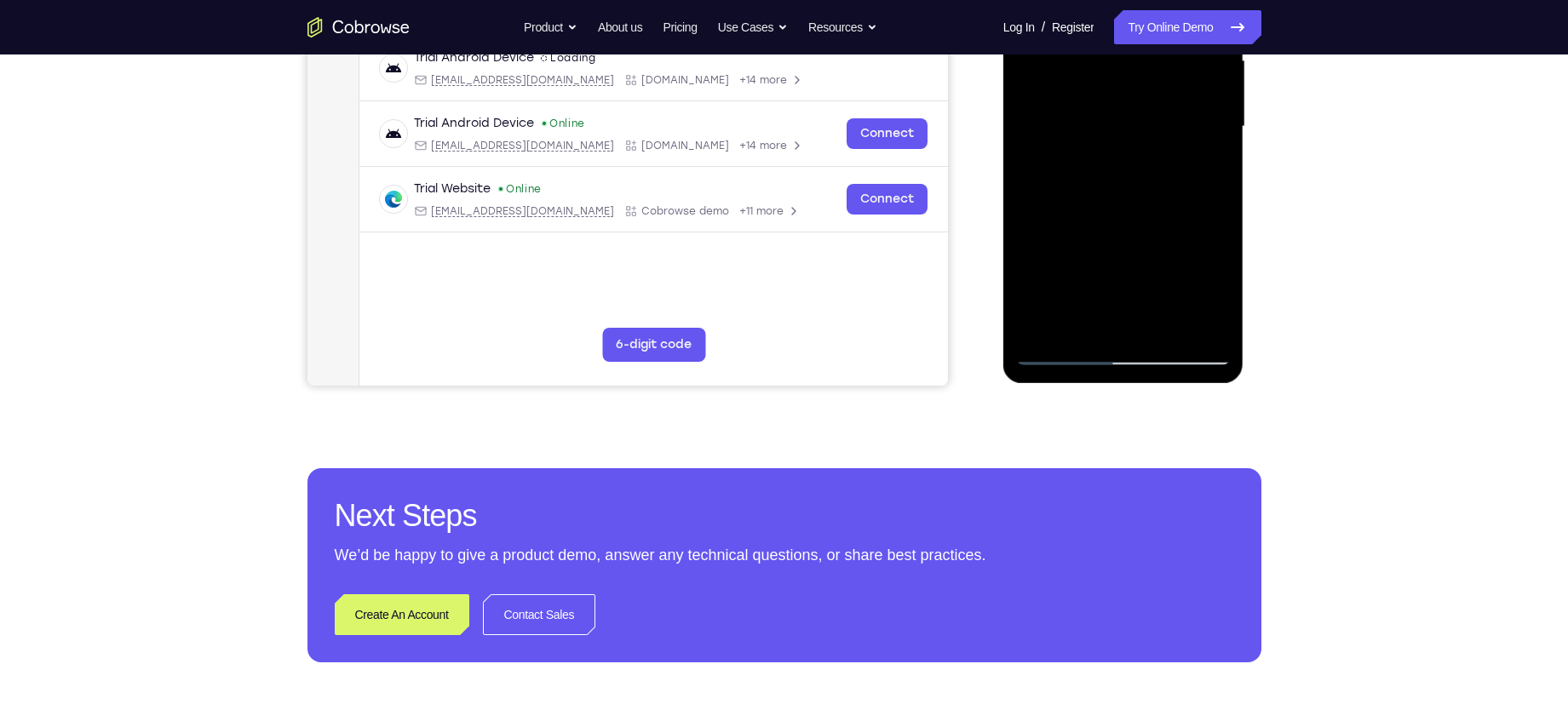
scroll to position [414, 0]
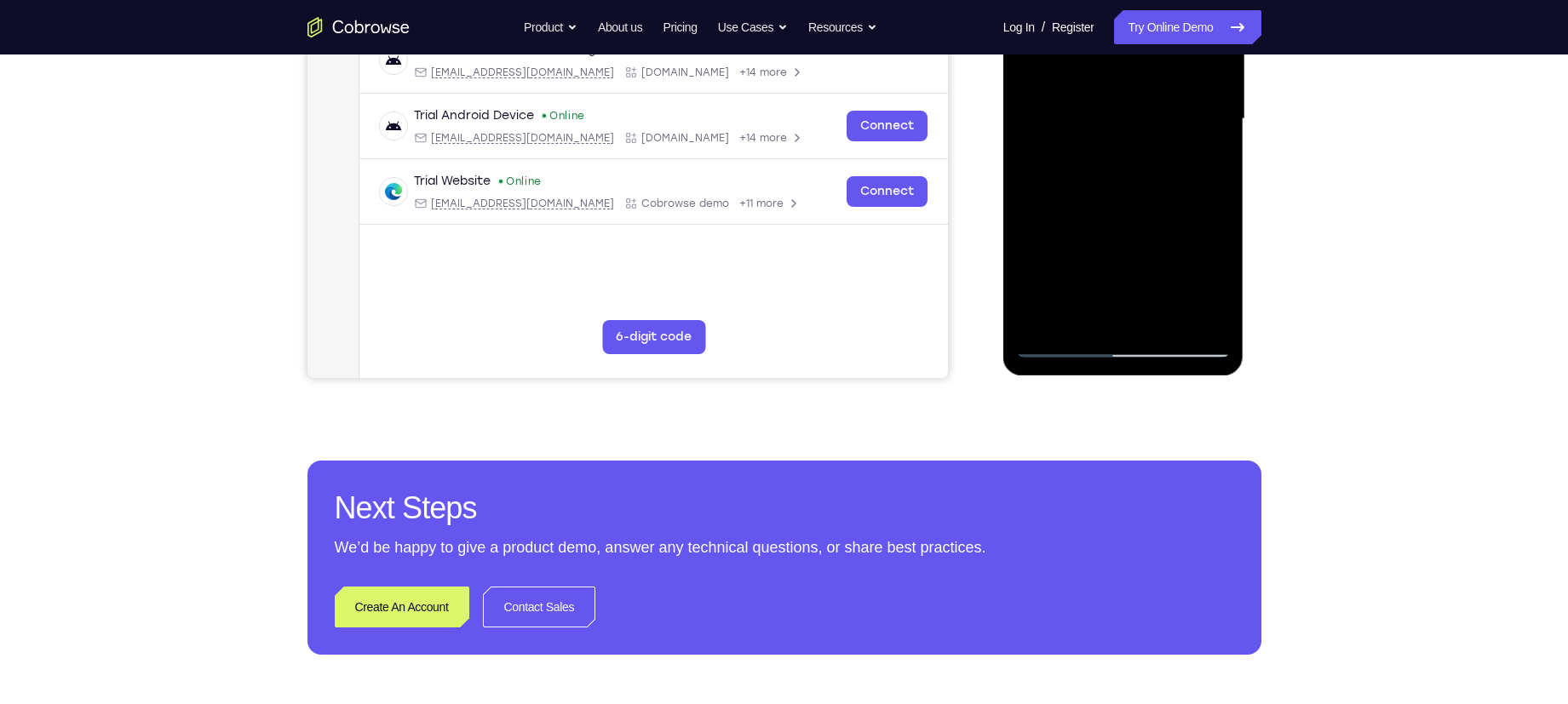
click at [1047, 324] on div at bounding box center [1123, 118] width 215 height 477
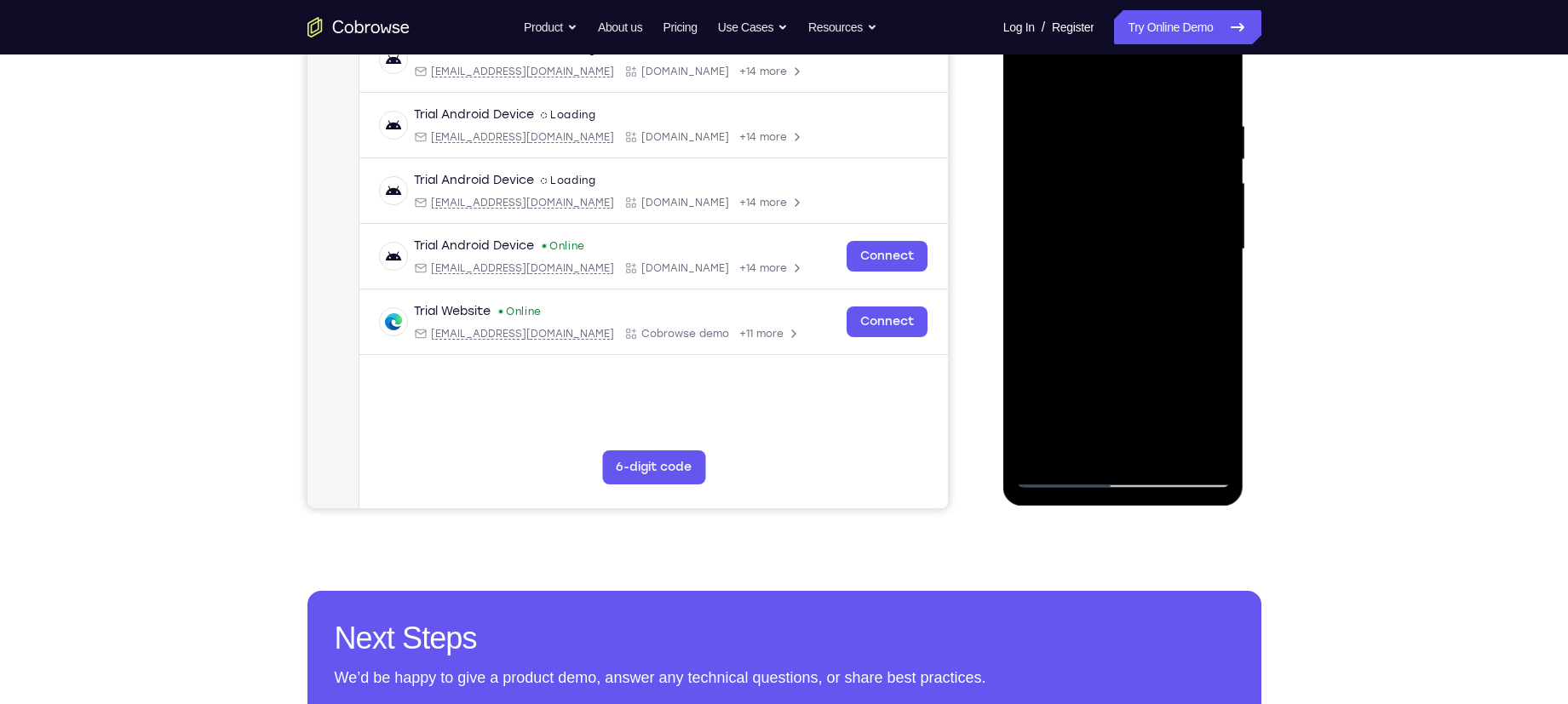
scroll to position [283, 0]
drag, startPoint x: 1101, startPoint y: 341, endPoint x: 1113, endPoint y: 264, distance: 77.9
click at [1113, 264] on div at bounding box center [1123, 250] width 215 height 477
click at [1223, 256] on div at bounding box center [1123, 250] width 215 height 477
click at [1223, 255] on div at bounding box center [1123, 250] width 215 height 477
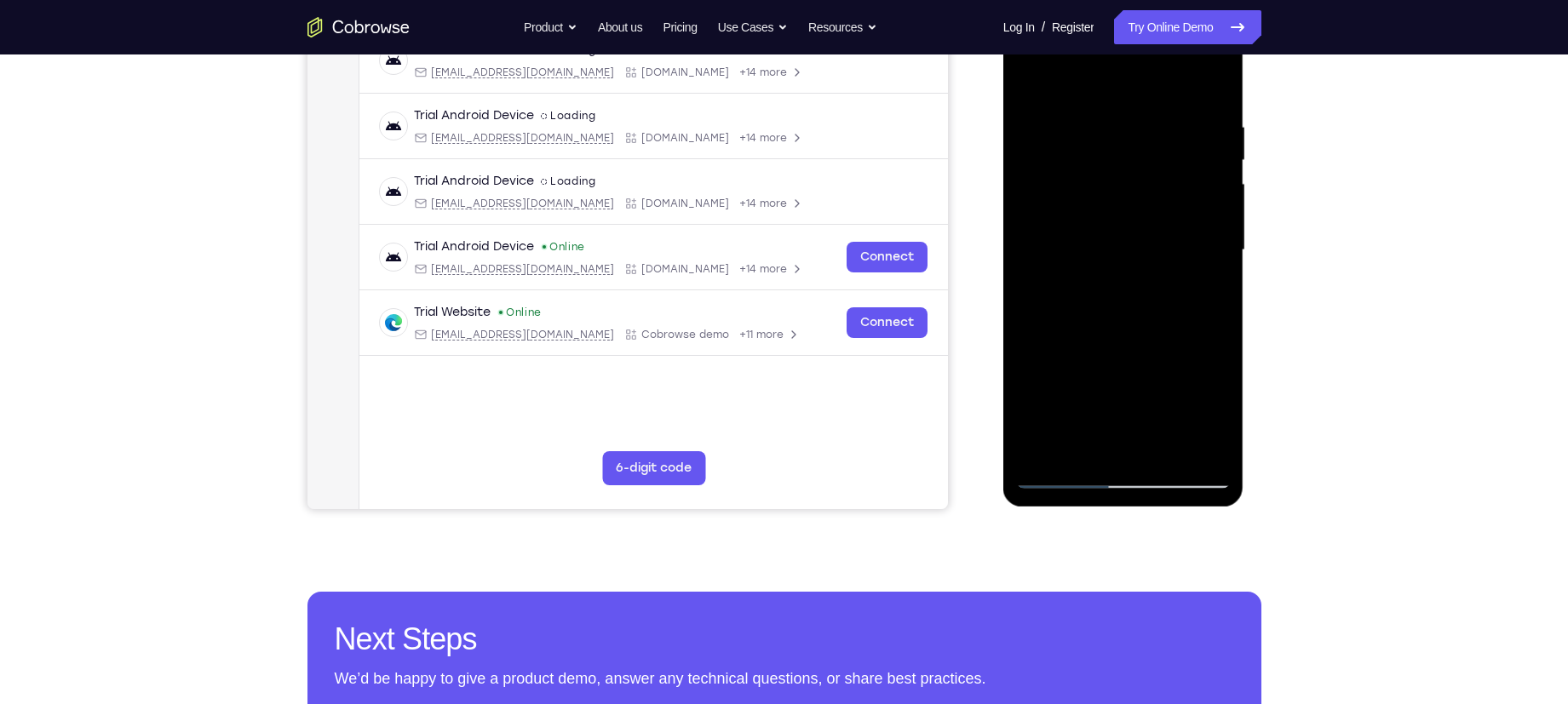
click at [1223, 255] on div at bounding box center [1123, 250] width 215 height 477
click at [1027, 251] on div at bounding box center [1123, 250] width 215 height 477
click at [1220, 256] on div at bounding box center [1123, 250] width 215 height 477
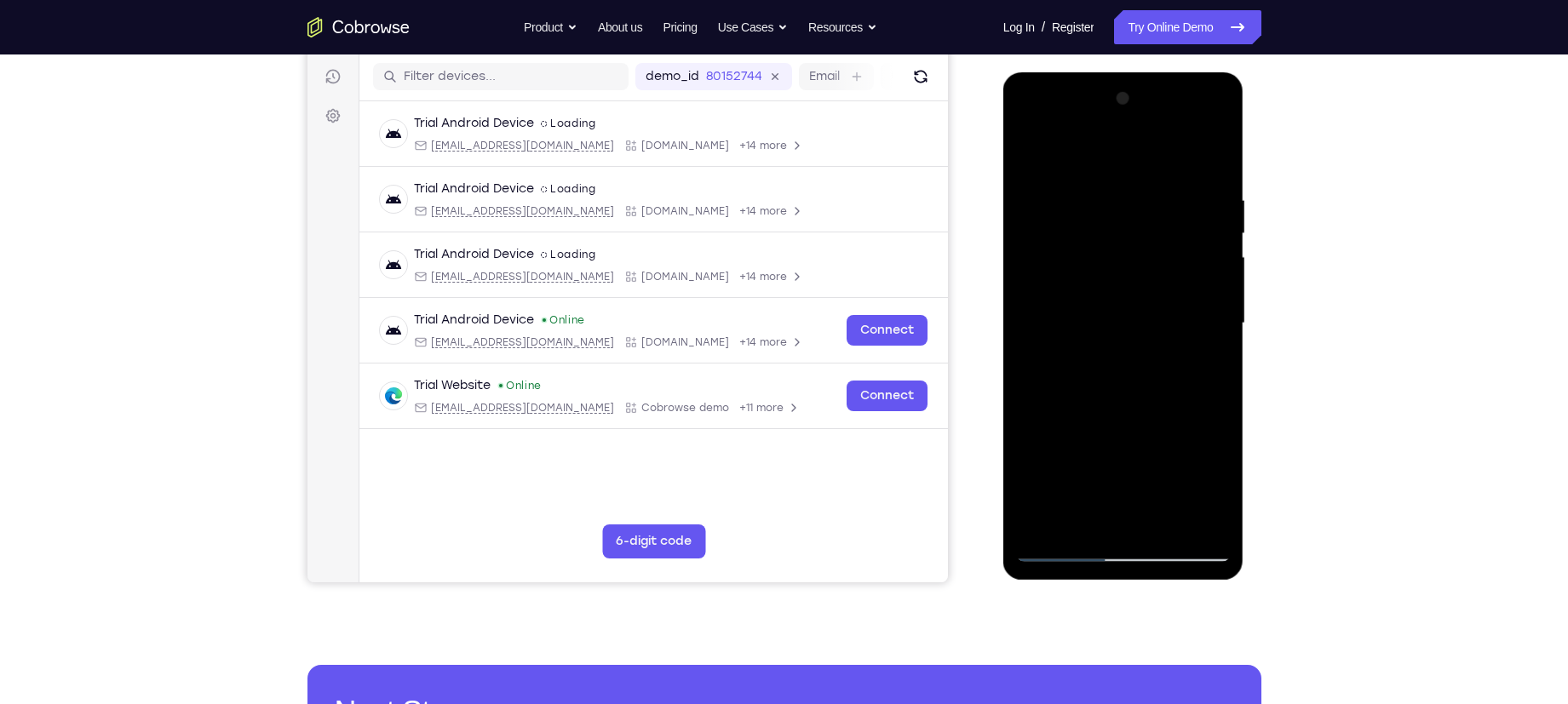
scroll to position [253, 0]
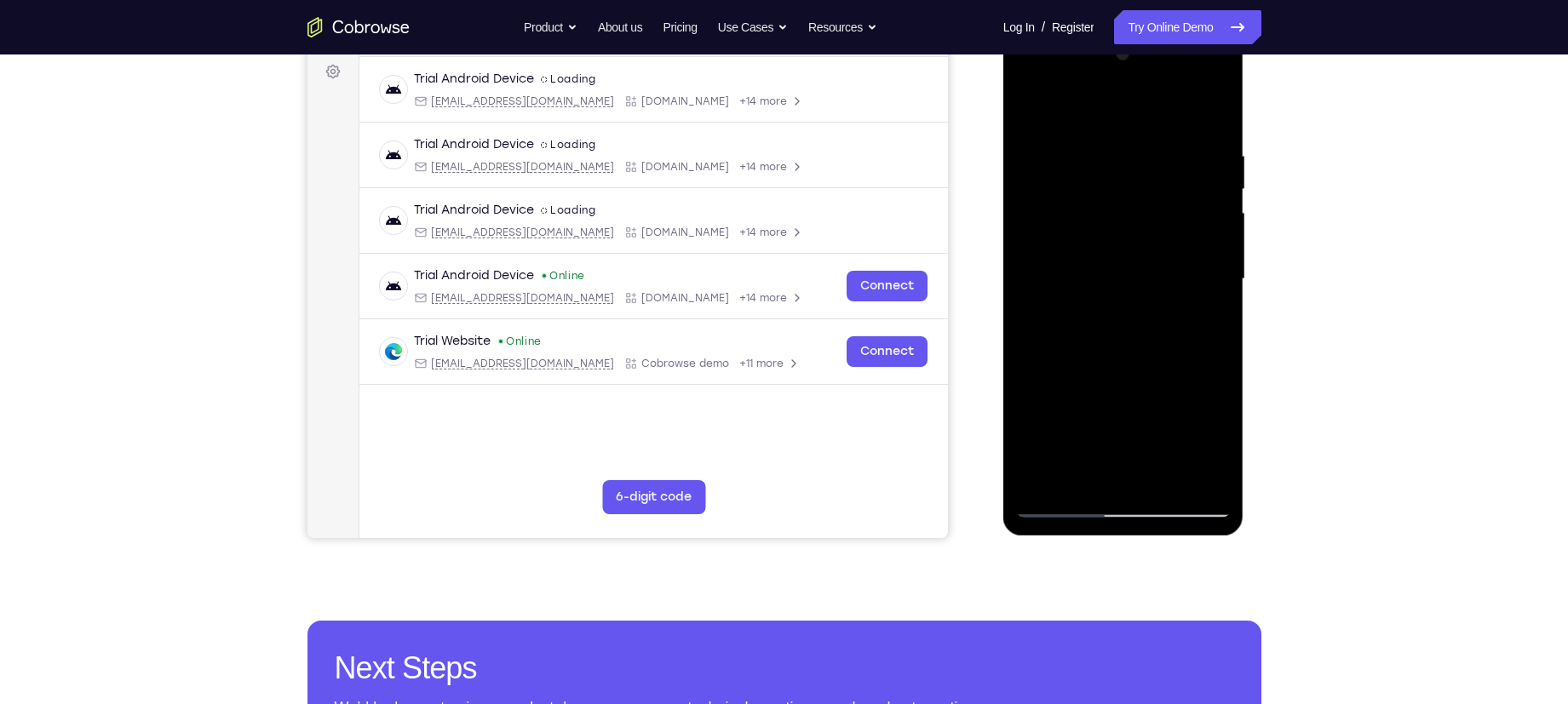
click at [1218, 289] on div at bounding box center [1123, 279] width 215 height 477
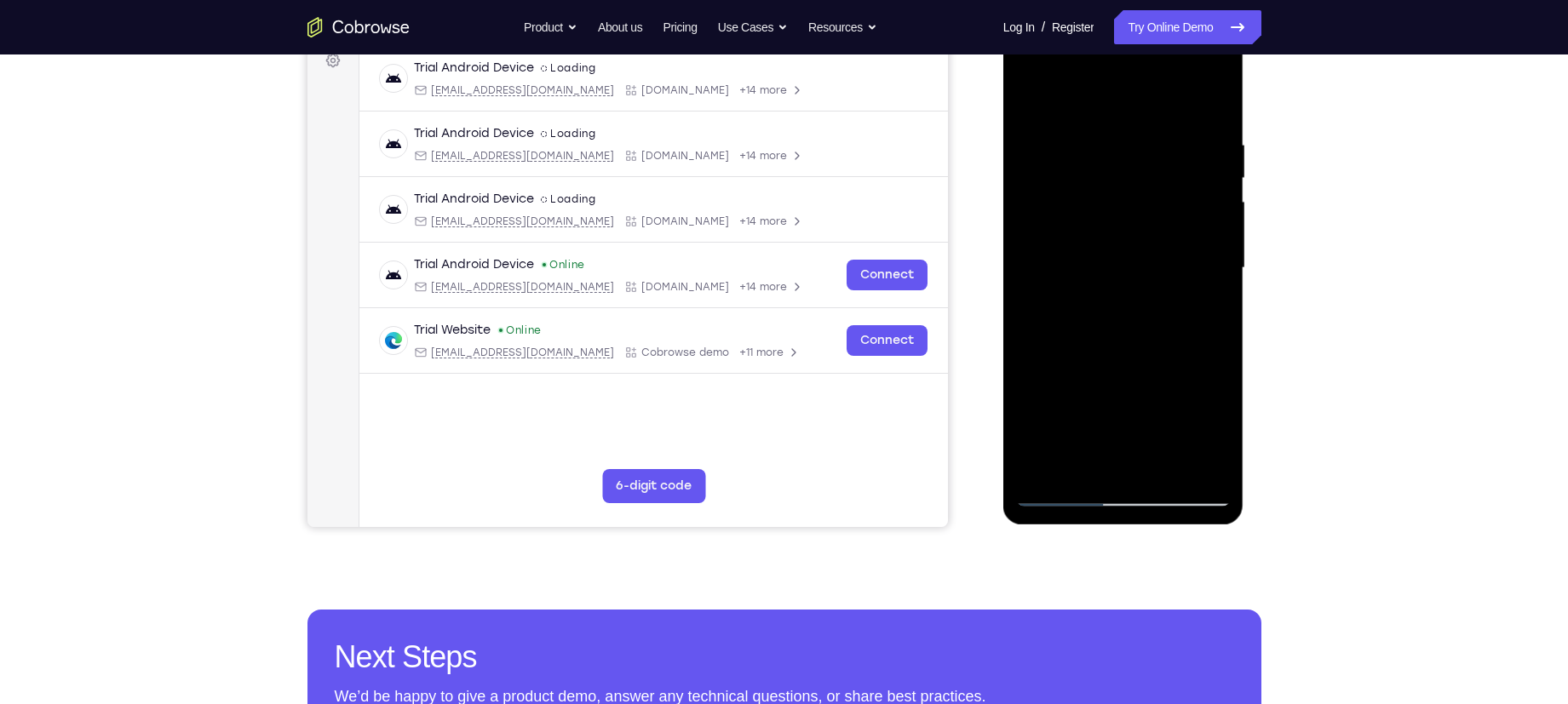
scroll to position [264, 0]
click at [1219, 273] on div at bounding box center [1123, 269] width 215 height 477
click at [1222, 273] on div at bounding box center [1123, 269] width 215 height 477
click at [1221, 273] on div at bounding box center [1123, 269] width 215 height 477
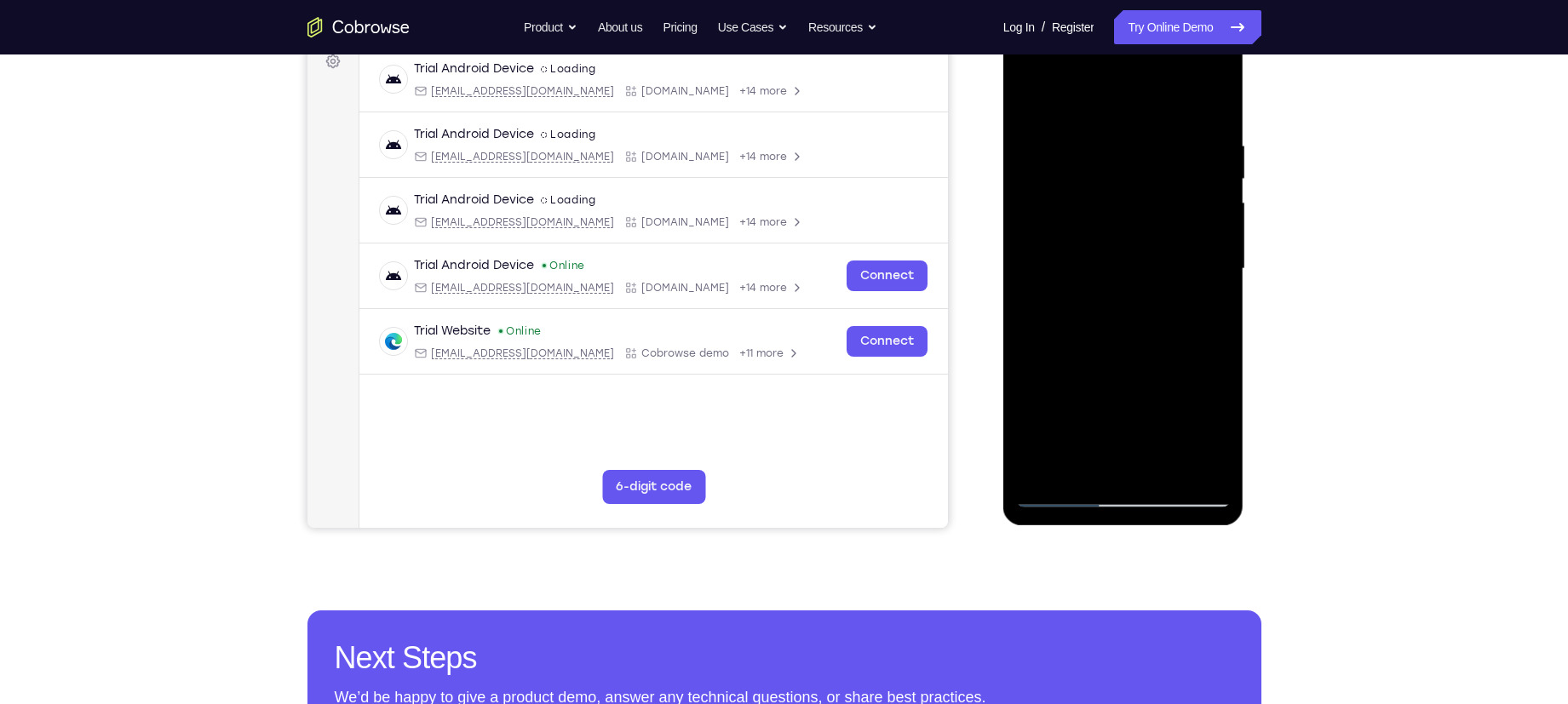
click at [1221, 273] on div at bounding box center [1123, 269] width 215 height 477
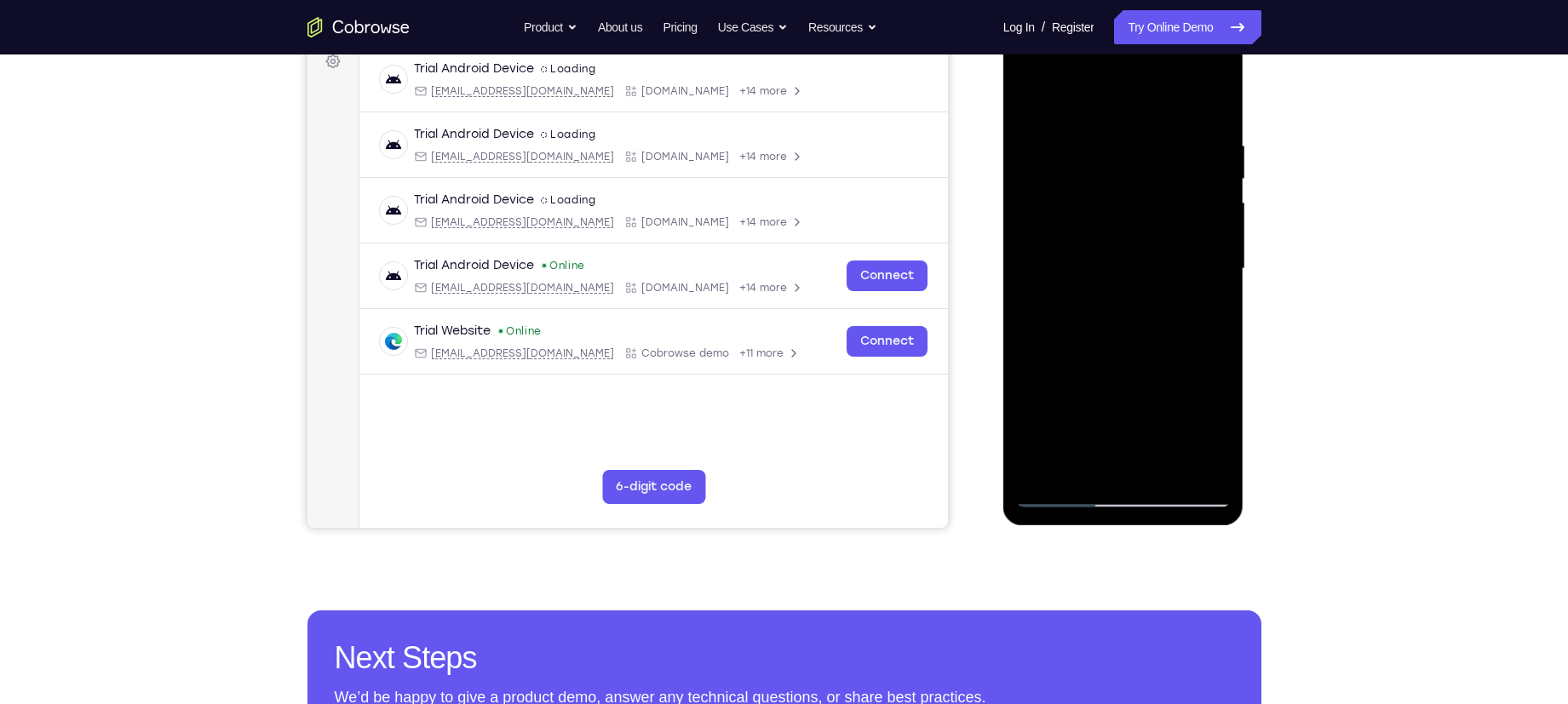
click at [1221, 273] on div at bounding box center [1123, 269] width 215 height 477
drag, startPoint x: 1142, startPoint y: 339, endPoint x: 1179, endPoint y: 154, distance: 188.7
click at [1179, 154] on div at bounding box center [1123, 269] width 215 height 477
drag, startPoint x: 1108, startPoint y: 319, endPoint x: 1140, endPoint y: 141, distance: 180.9
click at [1140, 141] on div at bounding box center [1123, 269] width 215 height 477
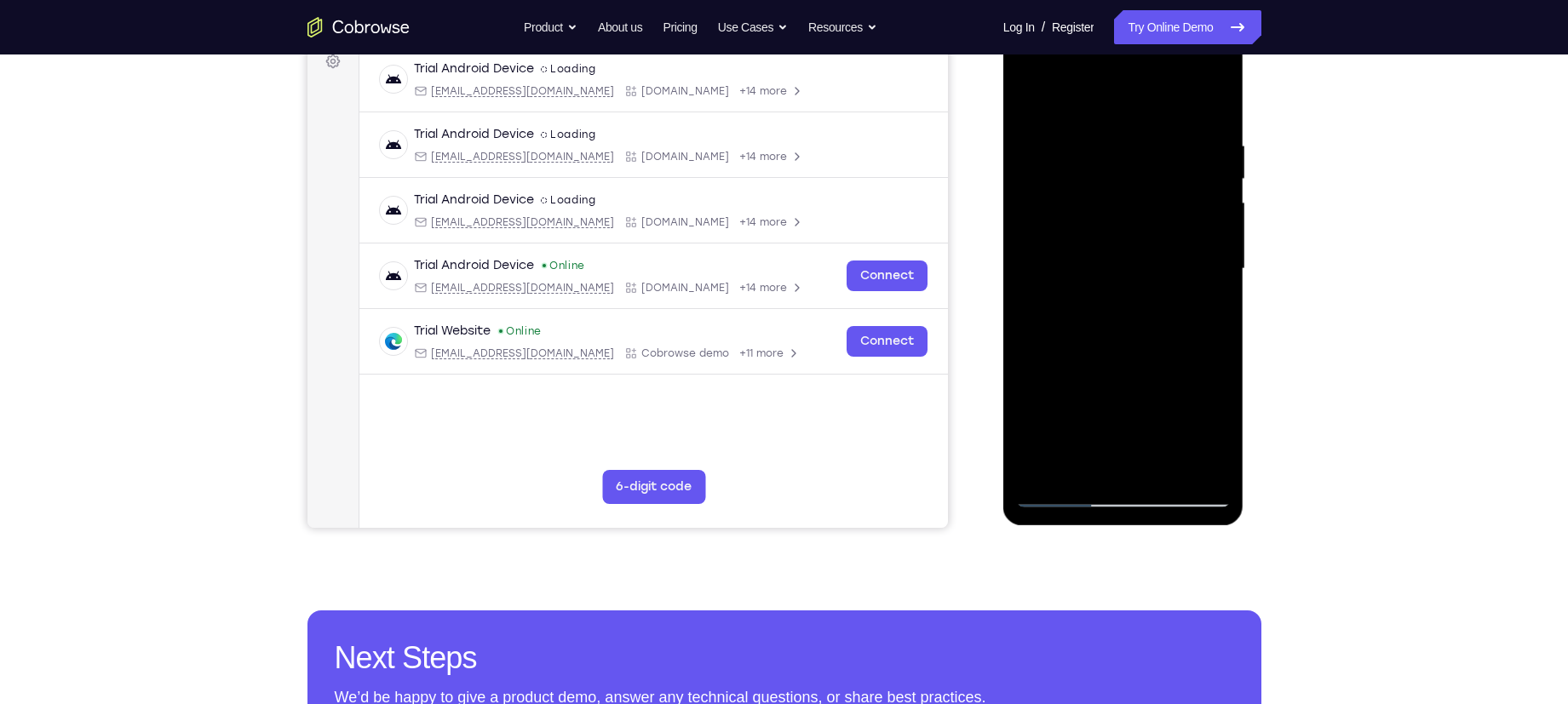
drag, startPoint x: 1136, startPoint y: 183, endPoint x: 1071, endPoint y: 429, distance: 254.4
click at [1071, 429] on div at bounding box center [1123, 269] width 215 height 477
drag, startPoint x: 1142, startPoint y: 162, endPoint x: 1056, endPoint y: 520, distance: 368.2
click at [1056, 520] on div at bounding box center [1124, 271] width 241 height 507
click at [1148, 148] on div at bounding box center [1123, 269] width 215 height 477
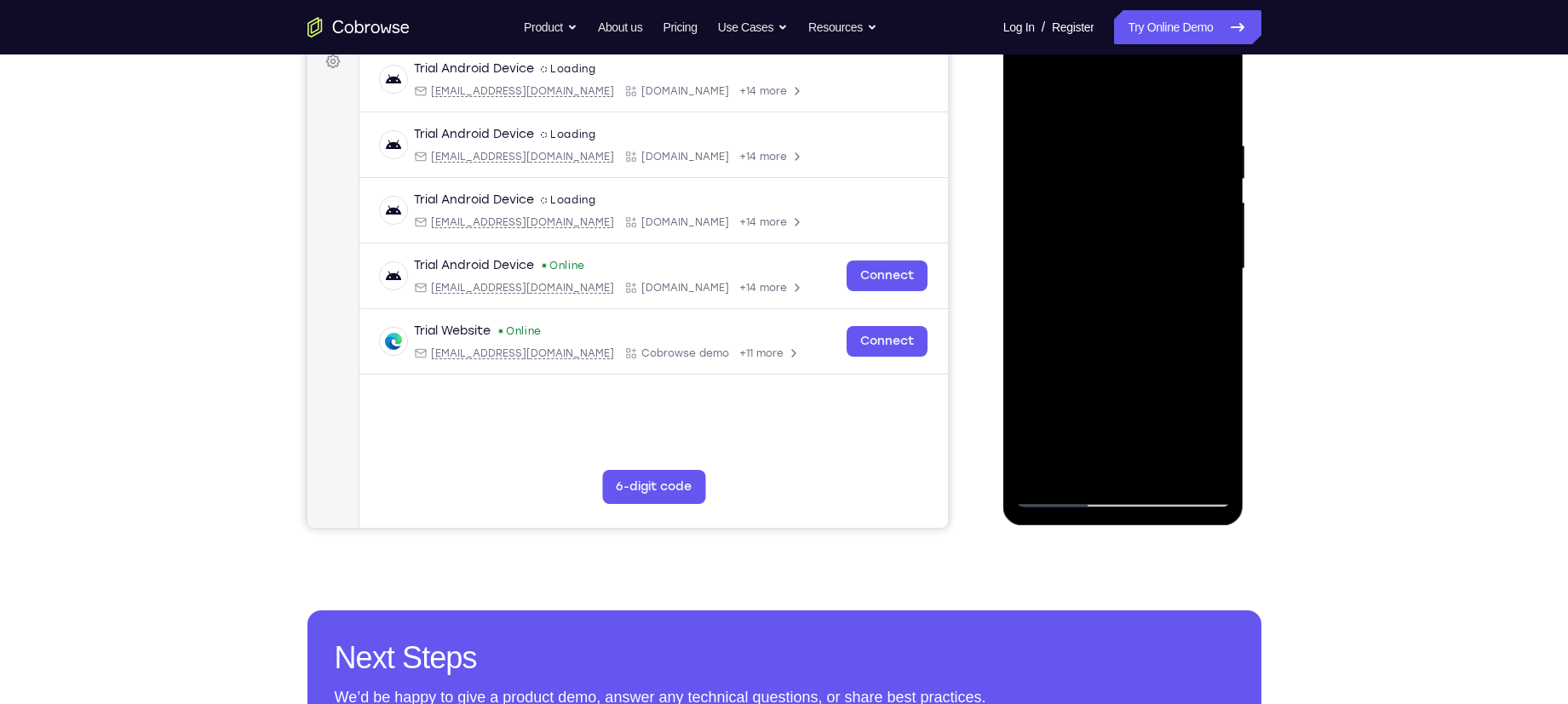
click at [1200, 220] on div at bounding box center [1123, 269] width 215 height 477
drag, startPoint x: 1062, startPoint y: 205, endPoint x: 1087, endPoint y: 204, distance: 25.0
click at [1087, 204] on div at bounding box center [1123, 269] width 215 height 477
click at [1198, 163] on div at bounding box center [1123, 269] width 215 height 477
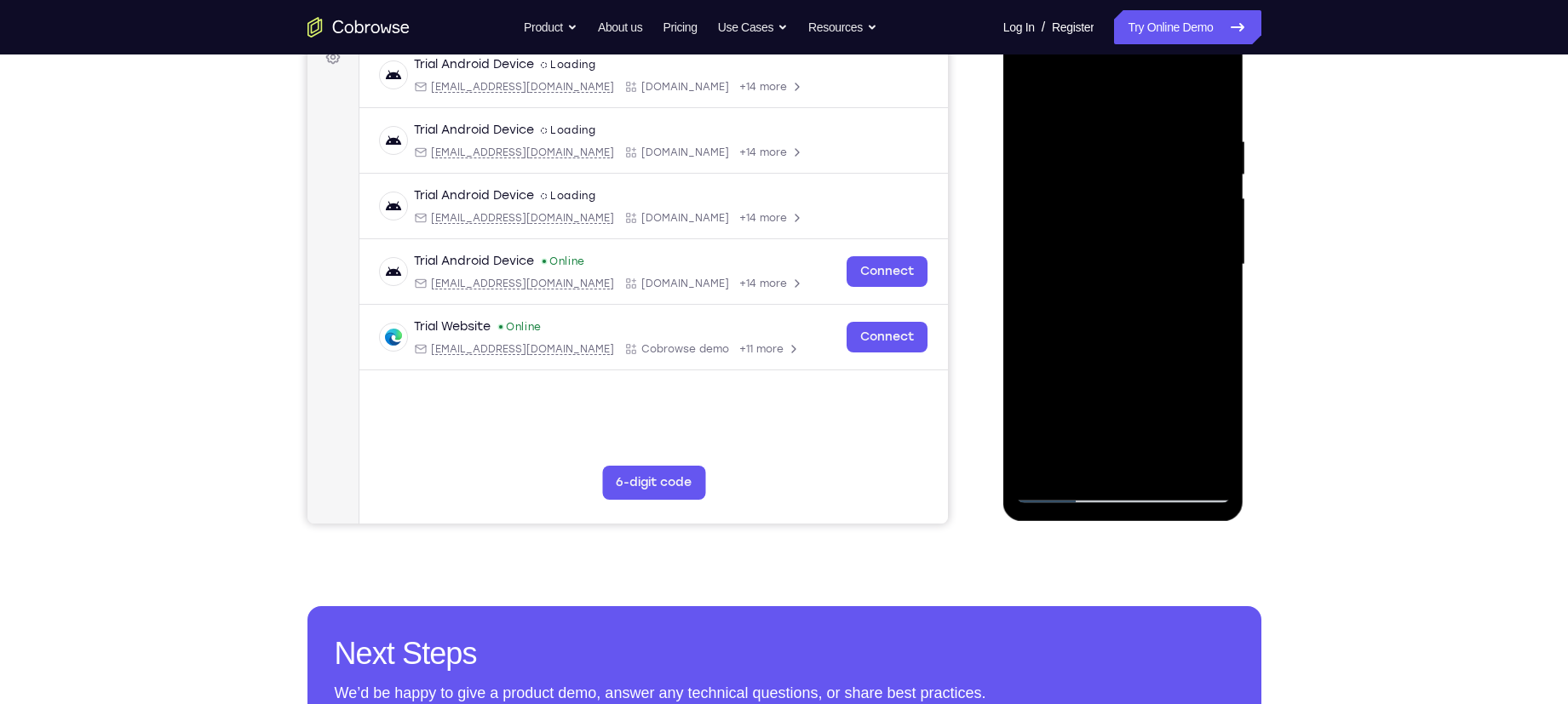
scroll to position [269, 0]
click at [1190, 159] on div at bounding box center [1123, 263] width 215 height 477
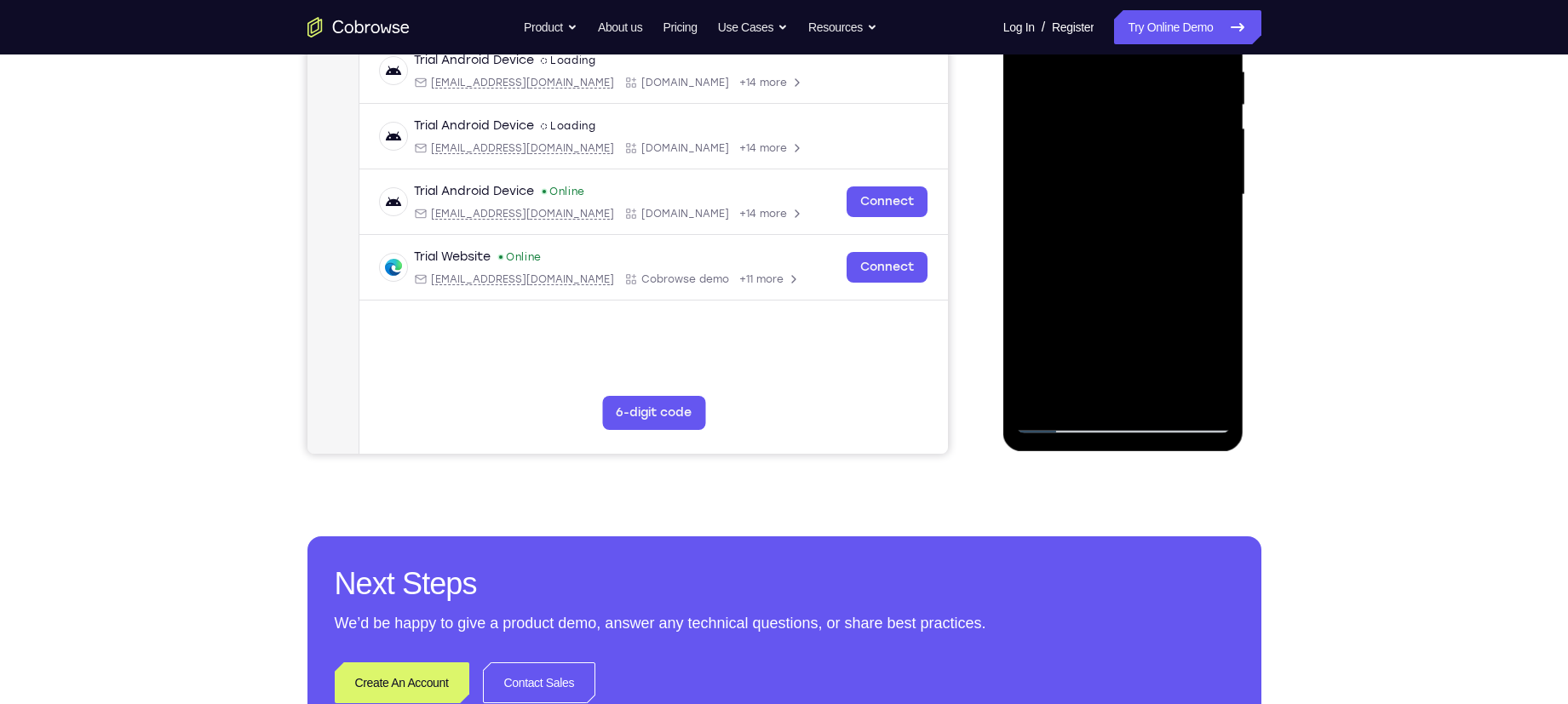
scroll to position [361, 0]
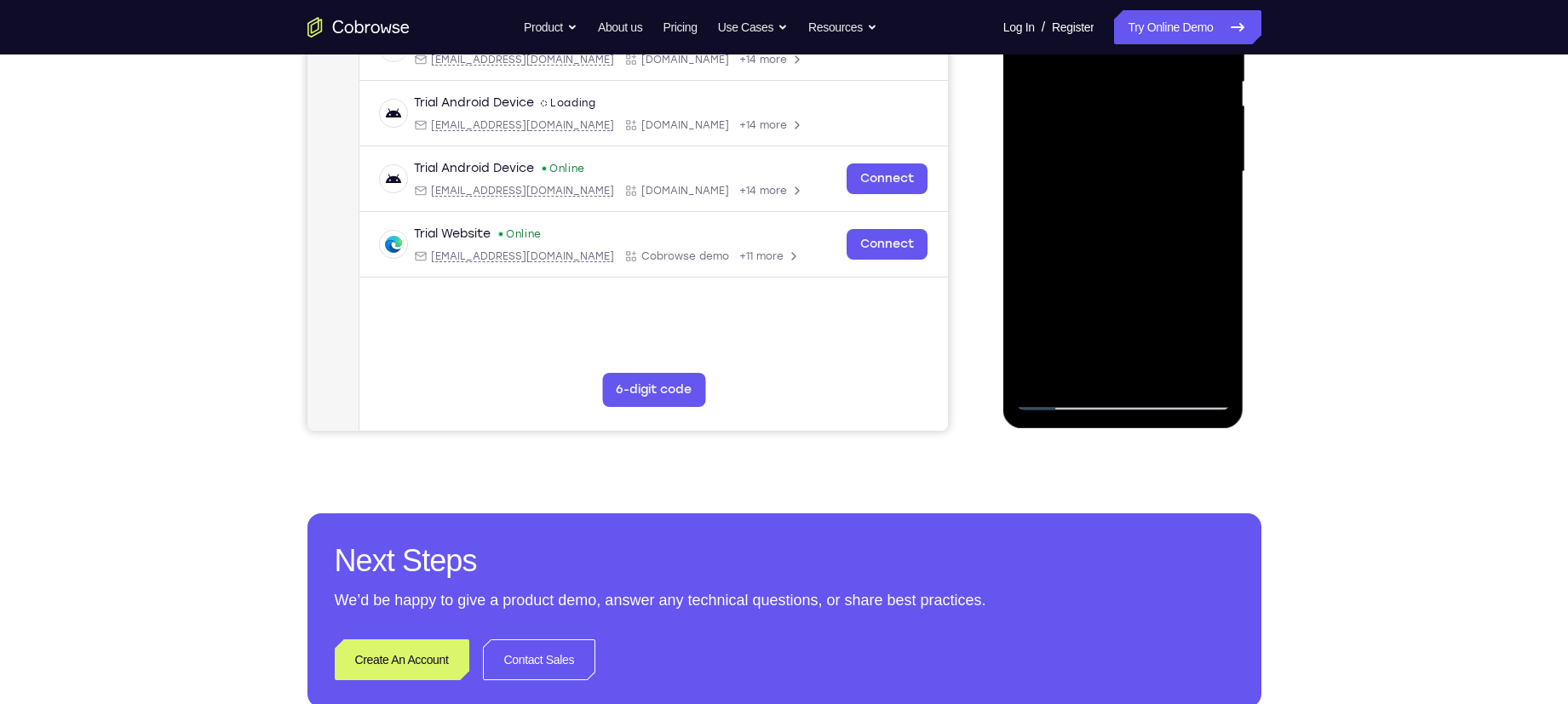
click at [1034, 305] on div at bounding box center [1123, 172] width 215 height 477
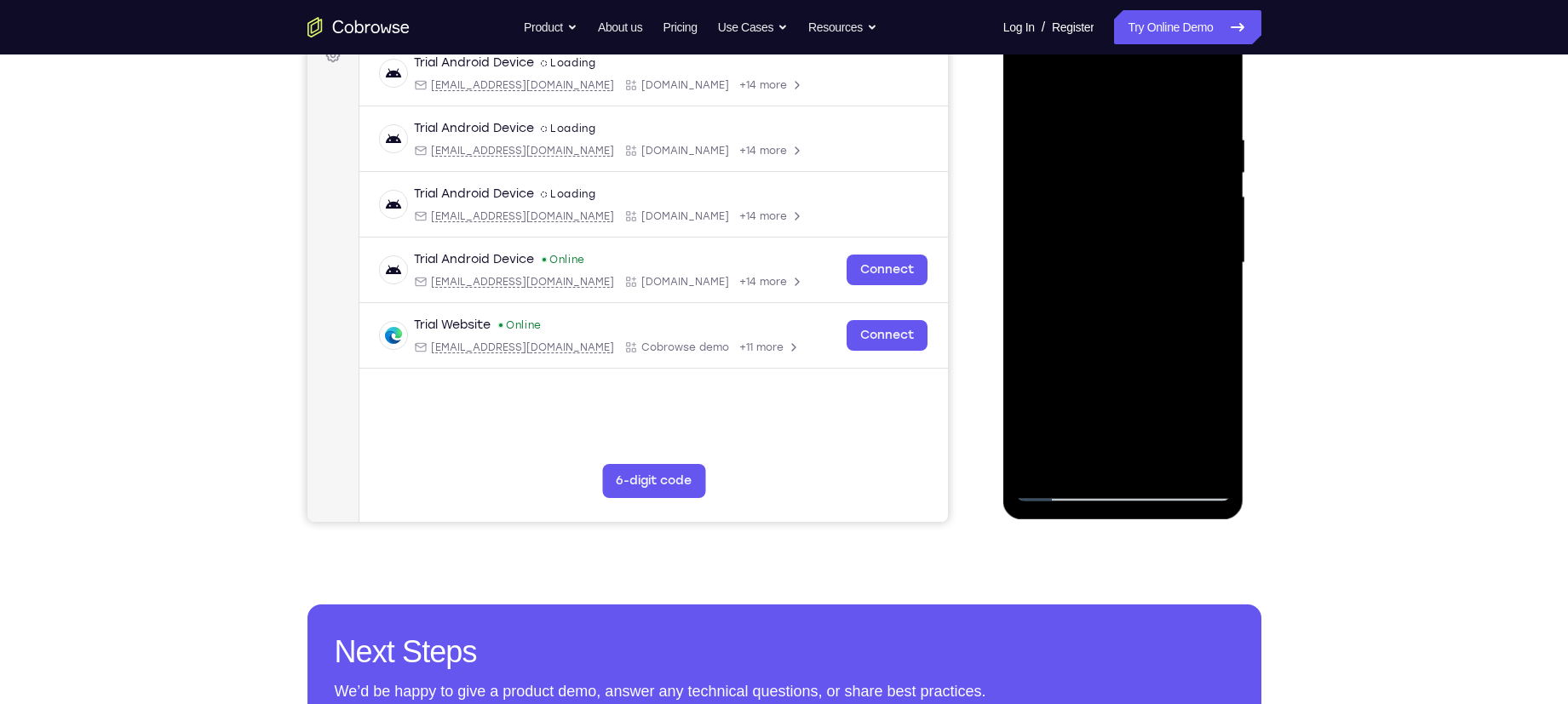
scroll to position [269, 0]
click at [1067, 97] on div at bounding box center [1123, 263] width 215 height 477
drag, startPoint x: 1100, startPoint y: 220, endPoint x: 1105, endPoint y: 90, distance: 130.1
click at [1105, 90] on div at bounding box center [1123, 263] width 215 height 477
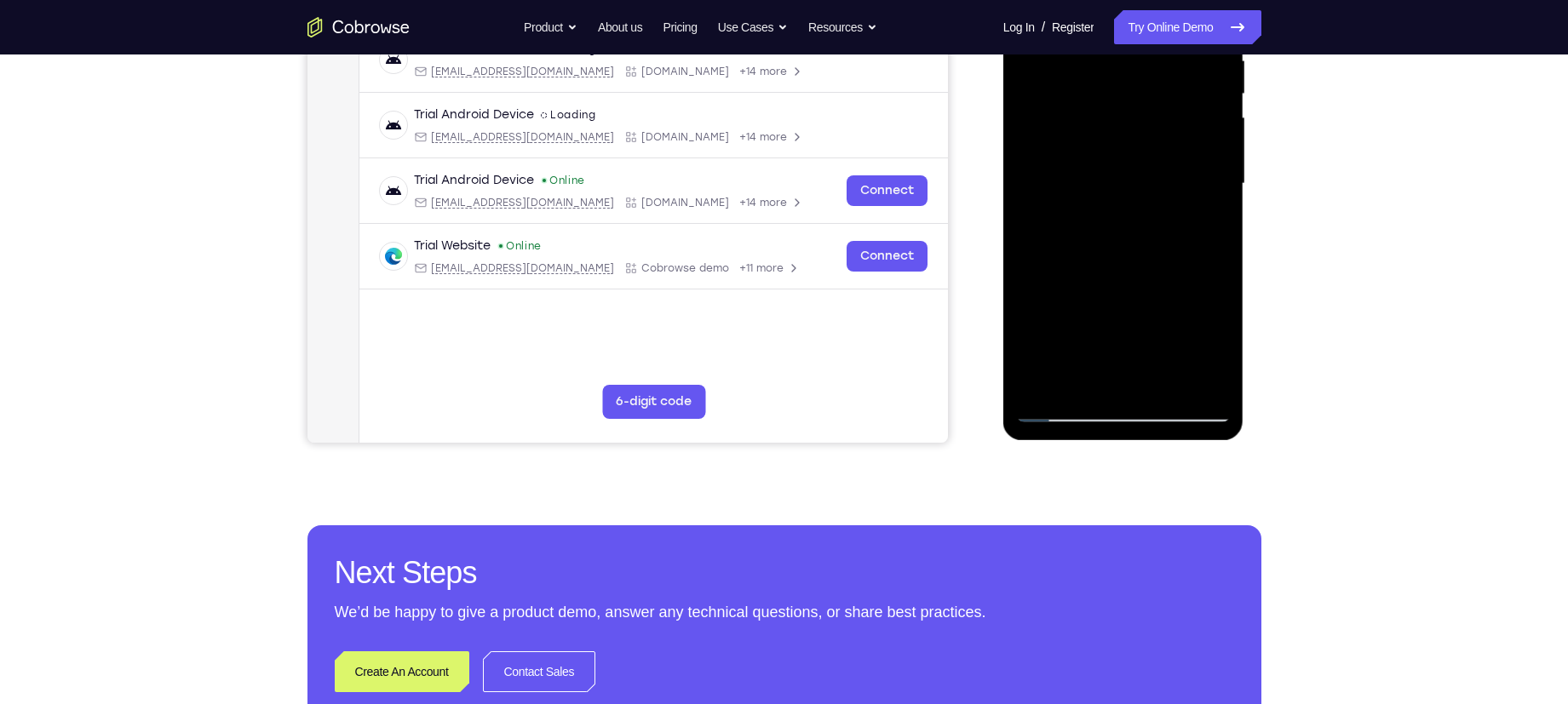
scroll to position [381, 0]
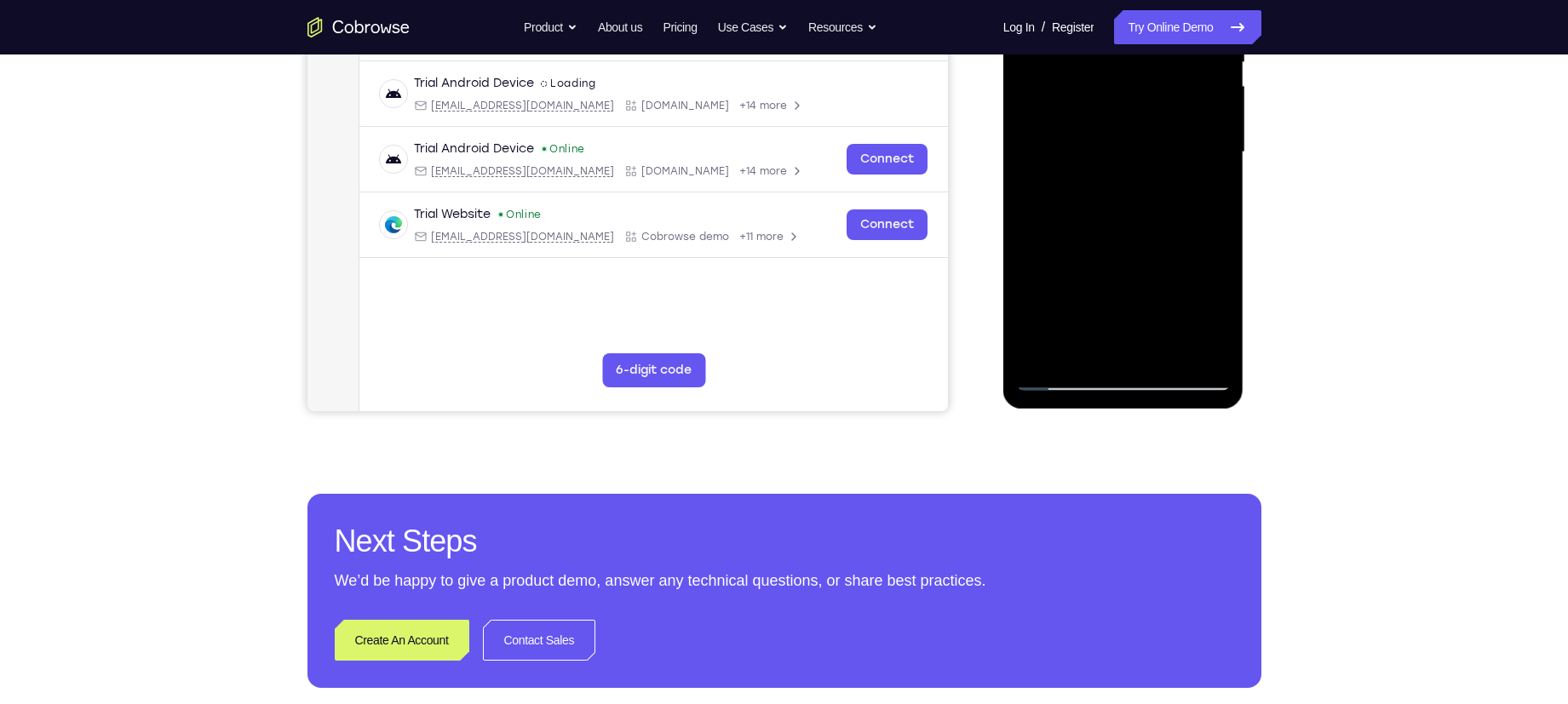
drag, startPoint x: 1096, startPoint y: 277, endPoint x: 1096, endPoint y: 148, distance: 129.0
click at [1096, 148] on div at bounding box center [1123, 151] width 215 height 477
drag, startPoint x: 1157, startPoint y: 205, endPoint x: 1167, endPoint y: 275, distance: 70.7
click at [1167, 275] on div at bounding box center [1123, 151] width 215 height 477
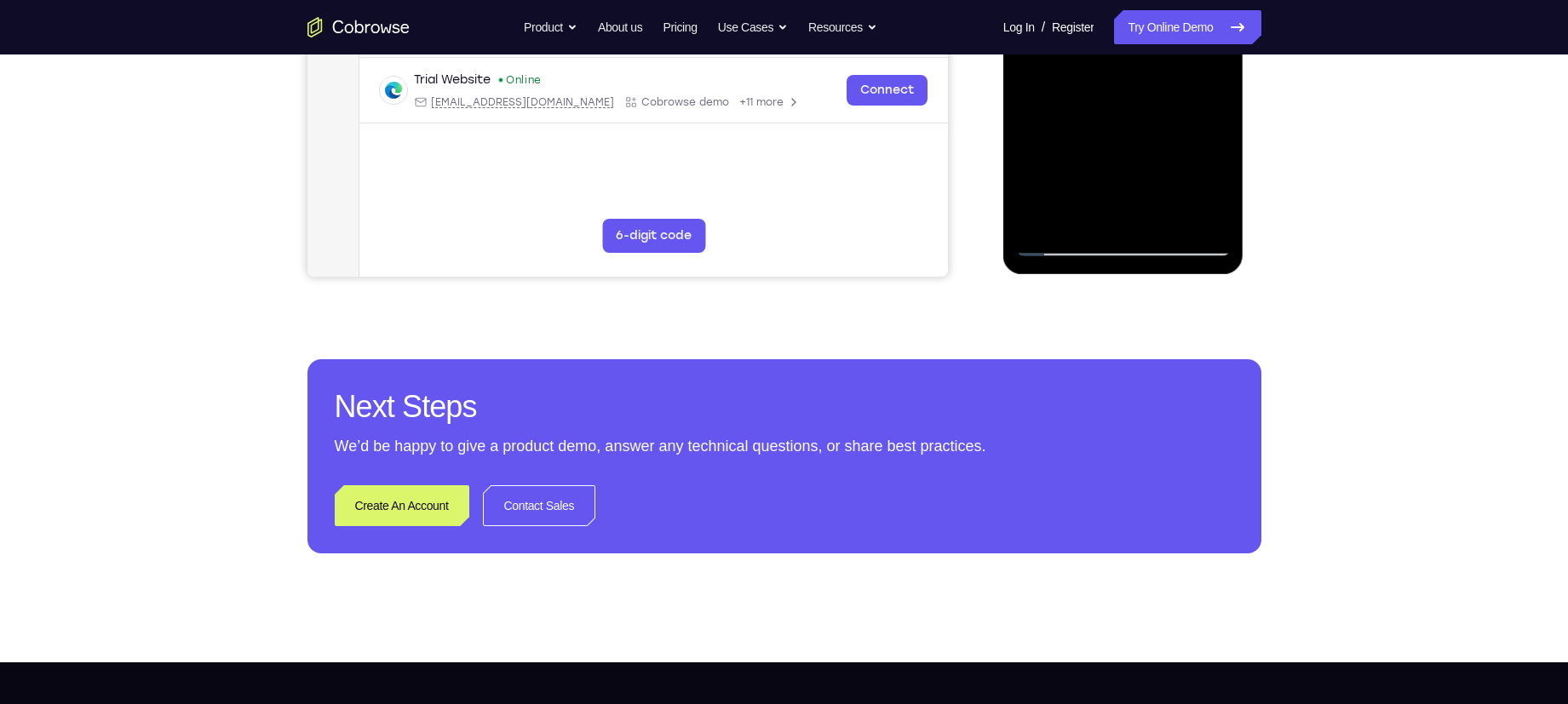
drag, startPoint x: 1124, startPoint y: 135, endPoint x: 1129, endPoint y: 114, distance: 21.6
click at [1129, 114] on div at bounding box center [1123, 17] width 215 height 477
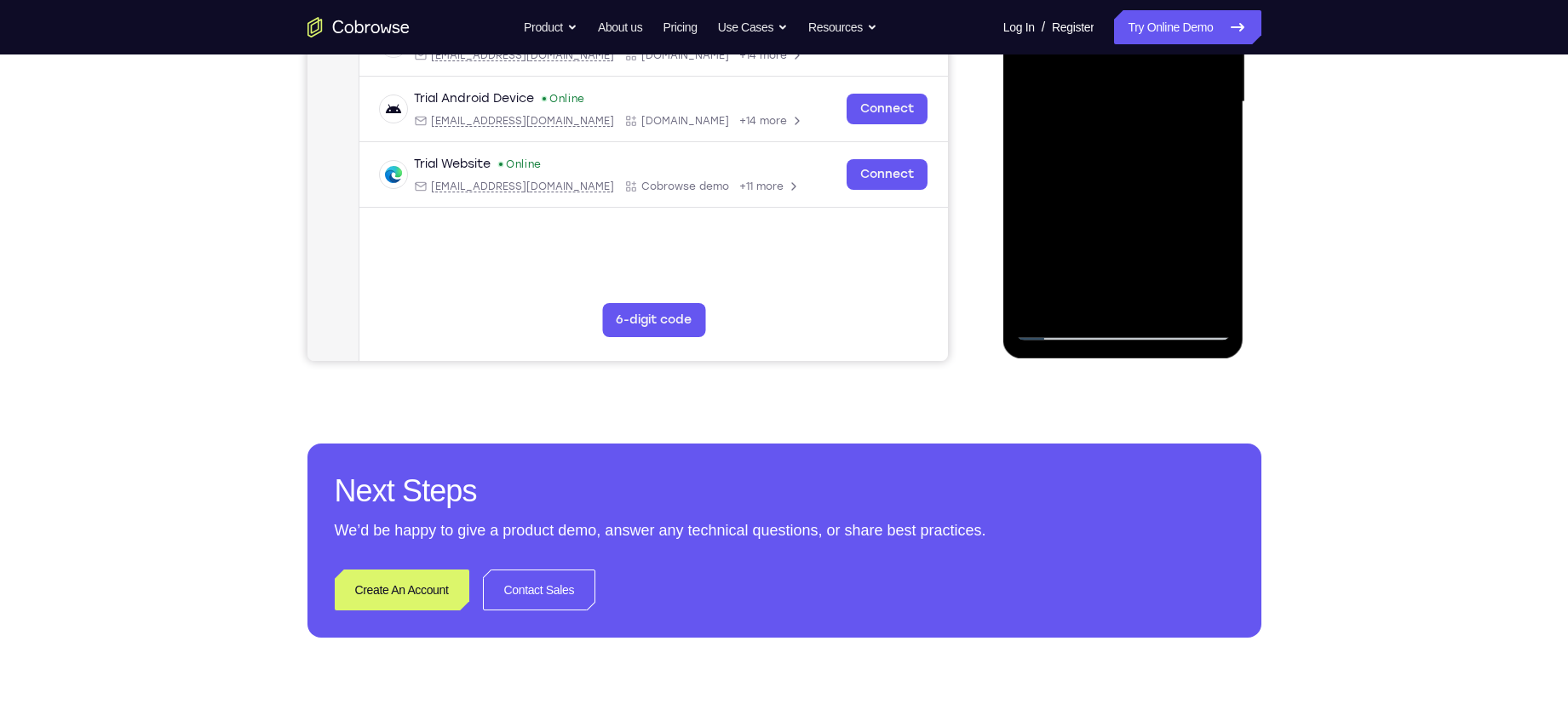
scroll to position [428, 0]
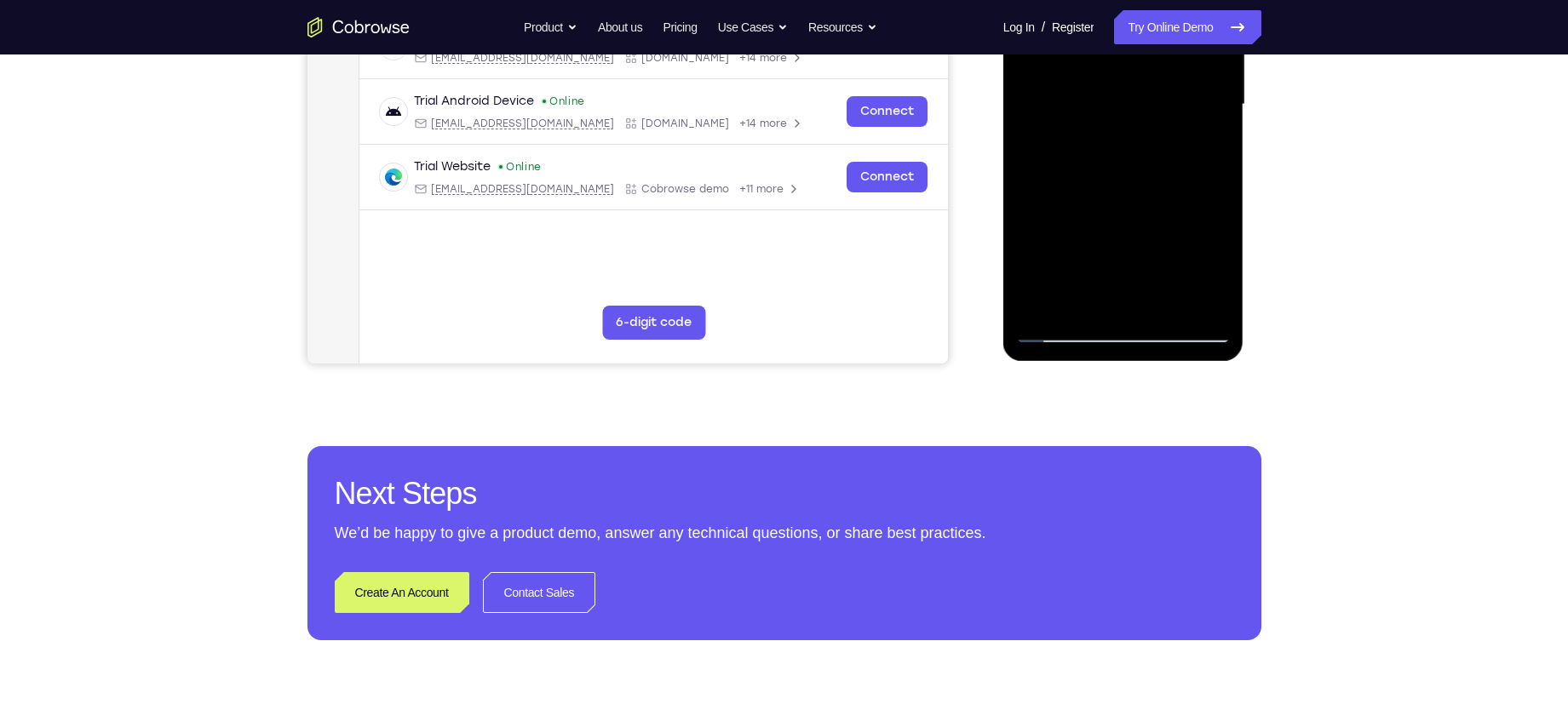
drag, startPoint x: 1112, startPoint y: 177, endPoint x: 1118, endPoint y: 100, distance: 77.2
click at [1118, 100] on div at bounding box center [1123, 104] width 215 height 477
click at [1131, 188] on div at bounding box center [1123, 104] width 215 height 477
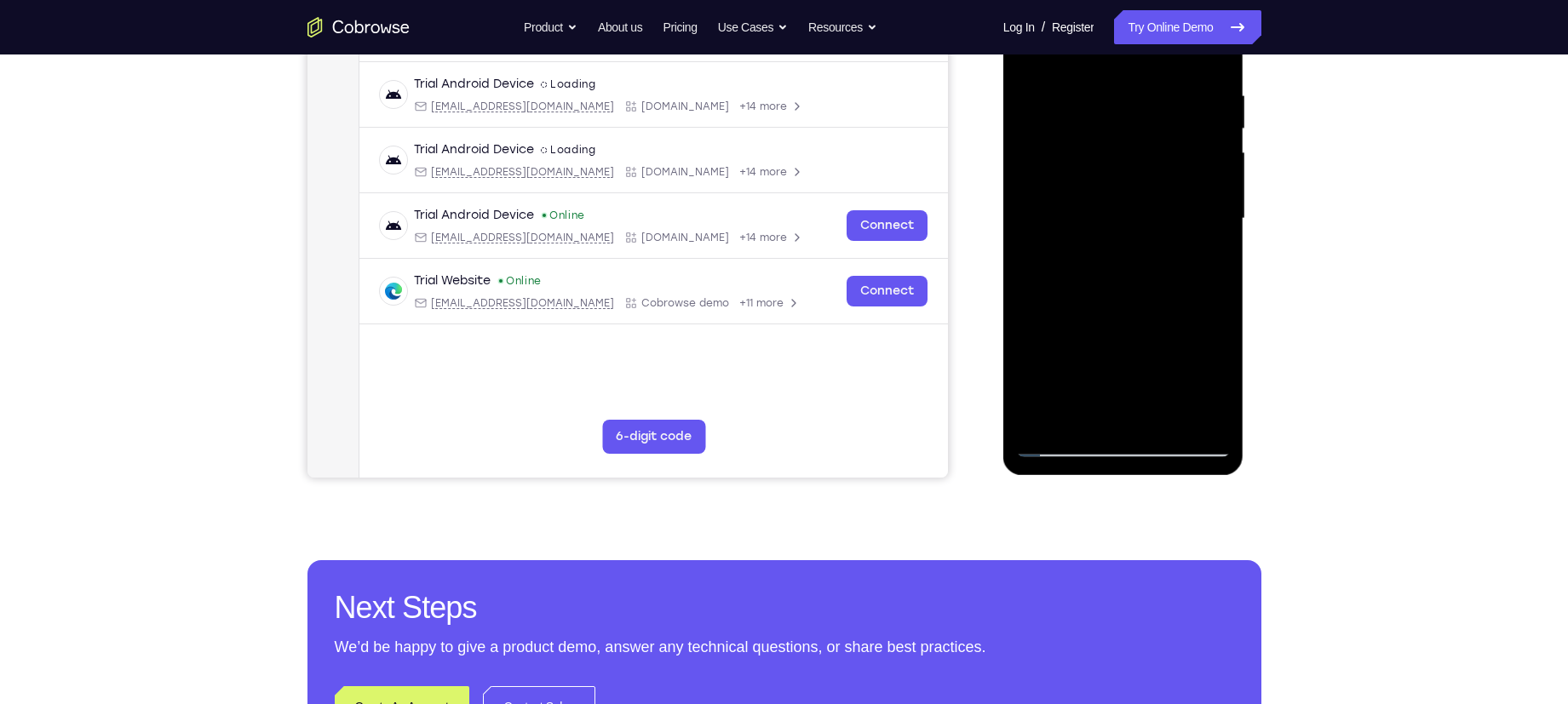
scroll to position [309, 0]
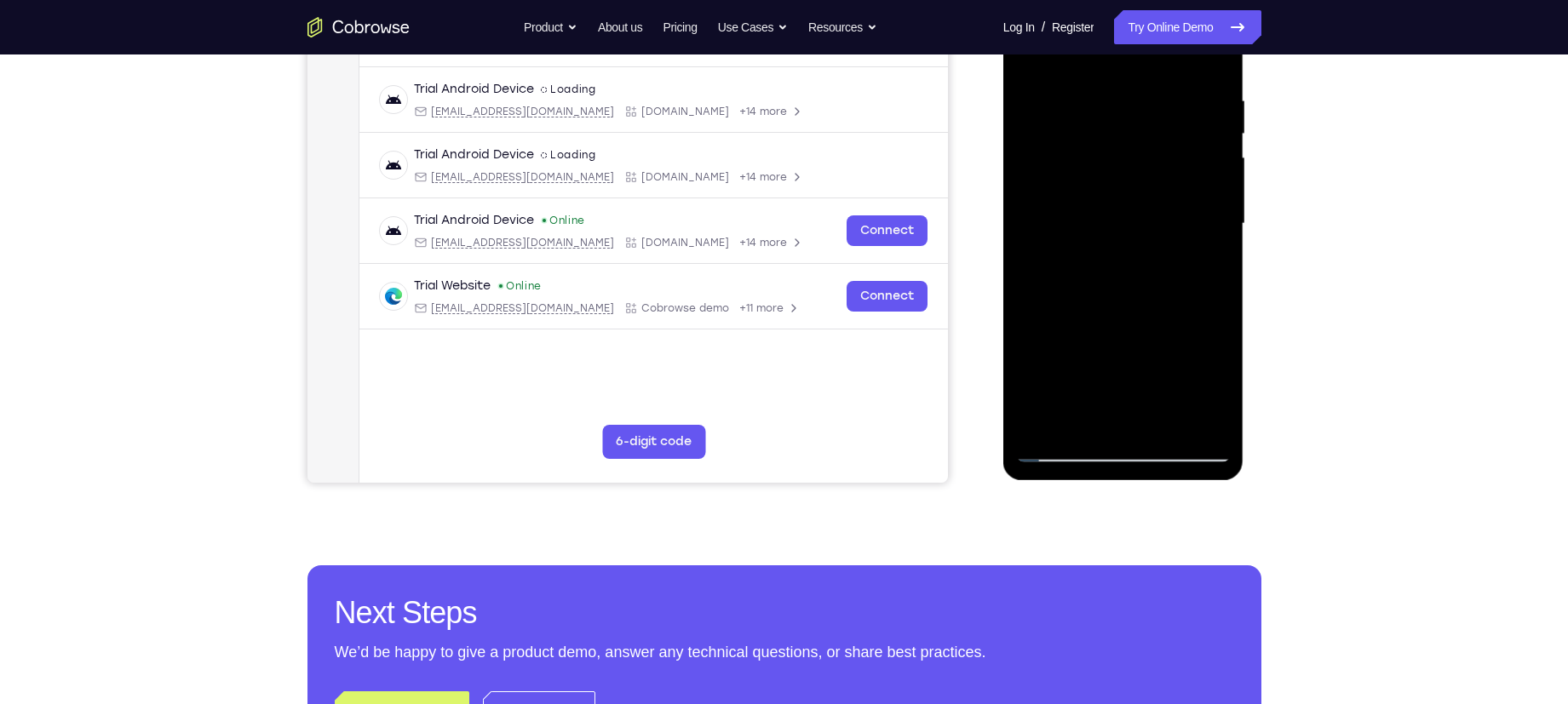
click at [1219, 139] on div at bounding box center [1123, 223] width 215 height 477
click at [1213, 142] on div at bounding box center [1123, 223] width 215 height 477
click at [1221, 139] on div at bounding box center [1123, 223] width 215 height 477
click at [1220, 139] on div at bounding box center [1123, 223] width 215 height 477
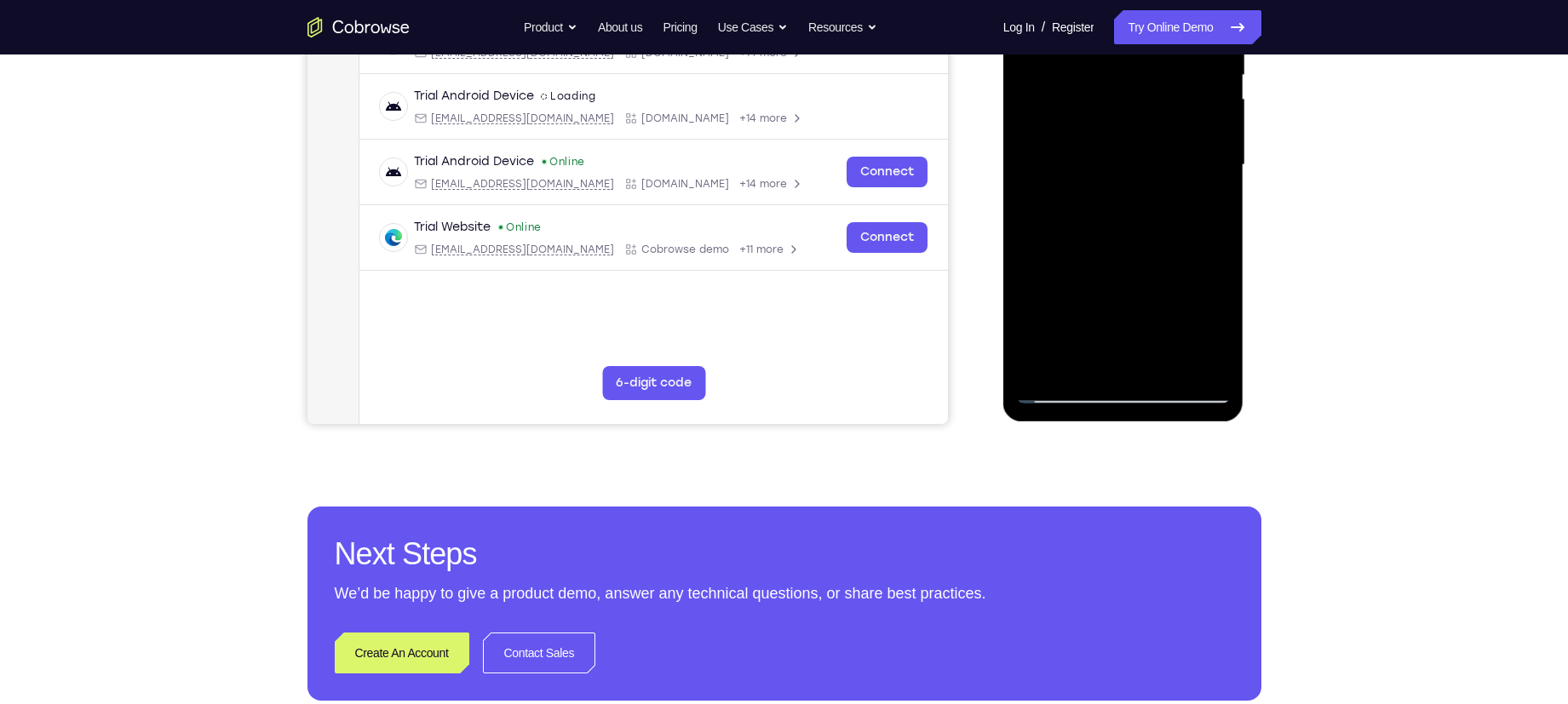
scroll to position [370, 0]
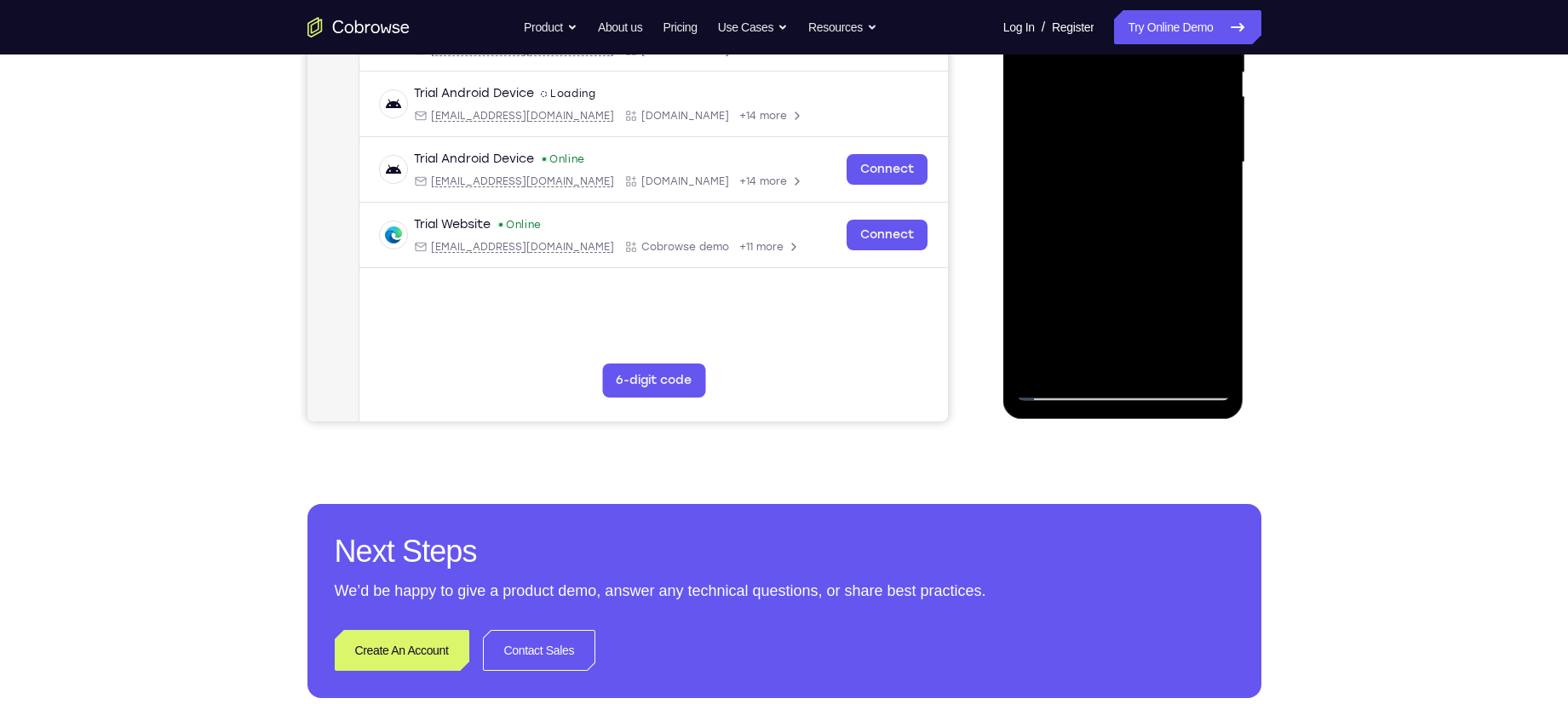
click at [1062, 389] on div at bounding box center [1123, 162] width 215 height 477
drag, startPoint x: 1204, startPoint y: 272, endPoint x: 1183, endPoint y: 122, distance: 151.5
click at [1183, 122] on div at bounding box center [1123, 162] width 215 height 477
click at [1181, 300] on div at bounding box center [1123, 162] width 215 height 477
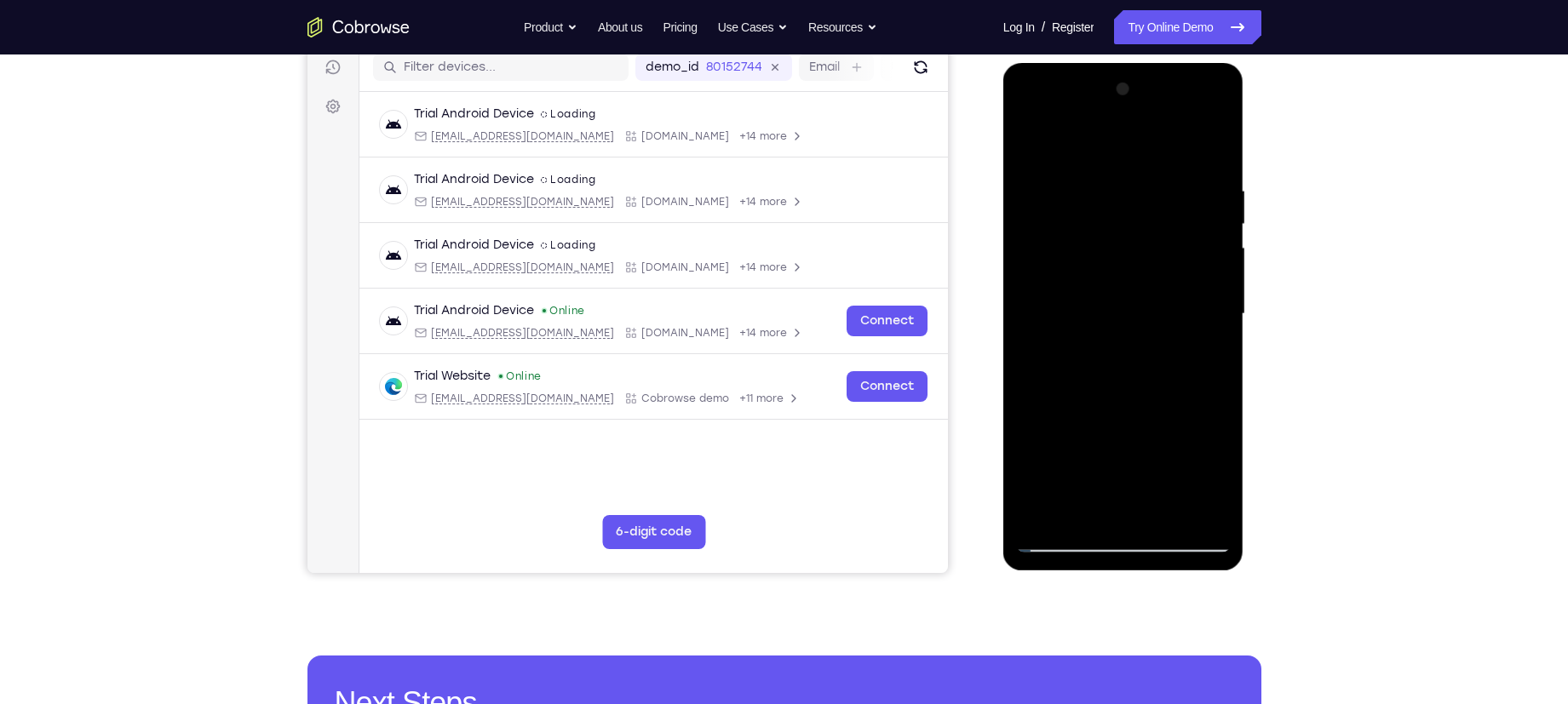
scroll to position [218, 0]
drag, startPoint x: 1159, startPoint y: 231, endPoint x: 1099, endPoint y: 244, distance: 61.4
click at [1099, 244] on div at bounding box center [1123, 315] width 215 height 477
click at [1215, 231] on div at bounding box center [1123, 315] width 215 height 477
drag, startPoint x: 1176, startPoint y: 227, endPoint x: 1170, endPoint y: 257, distance: 30.6
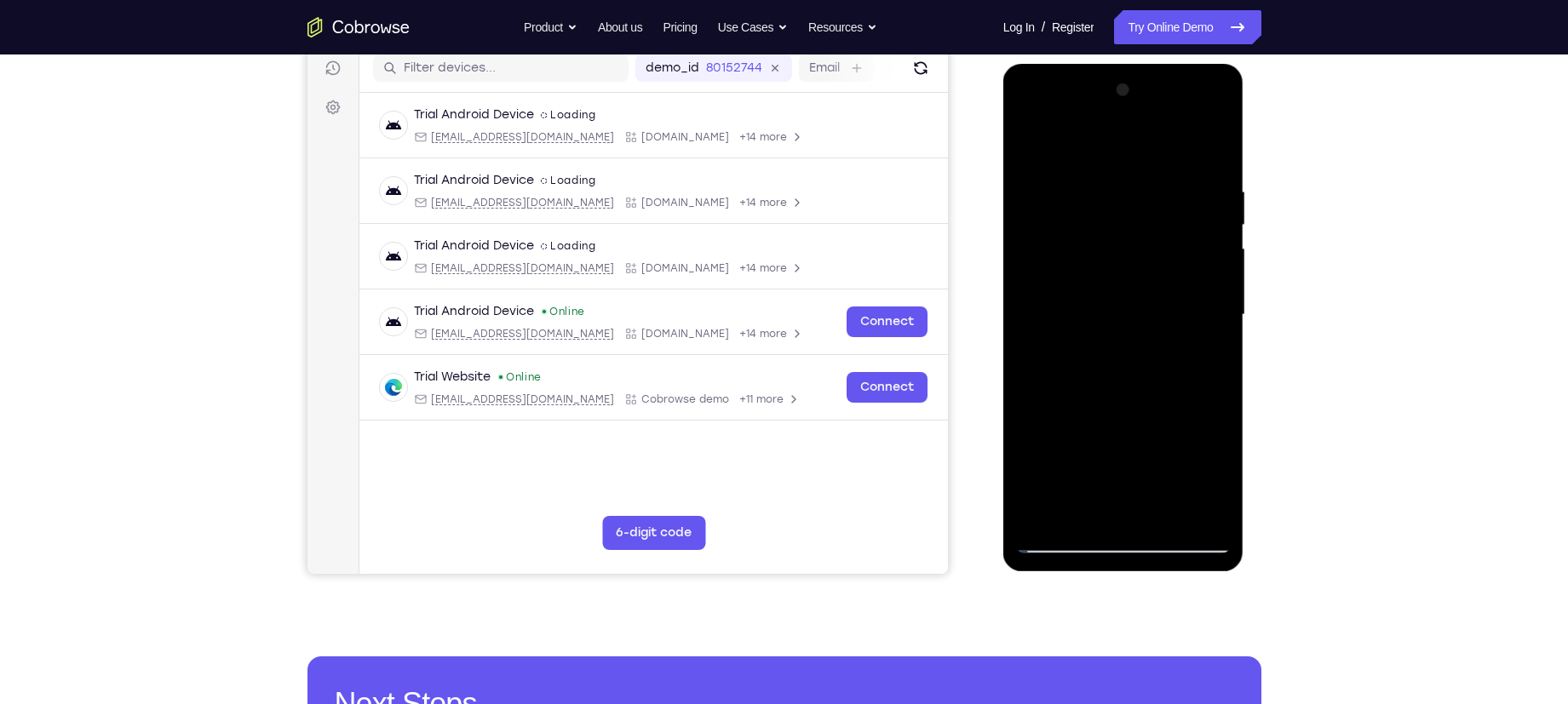
click at [1170, 257] on div at bounding box center [1123, 315] width 215 height 477
click at [1220, 251] on div at bounding box center [1123, 315] width 215 height 477
click at [1220, 255] on div at bounding box center [1123, 315] width 215 height 477
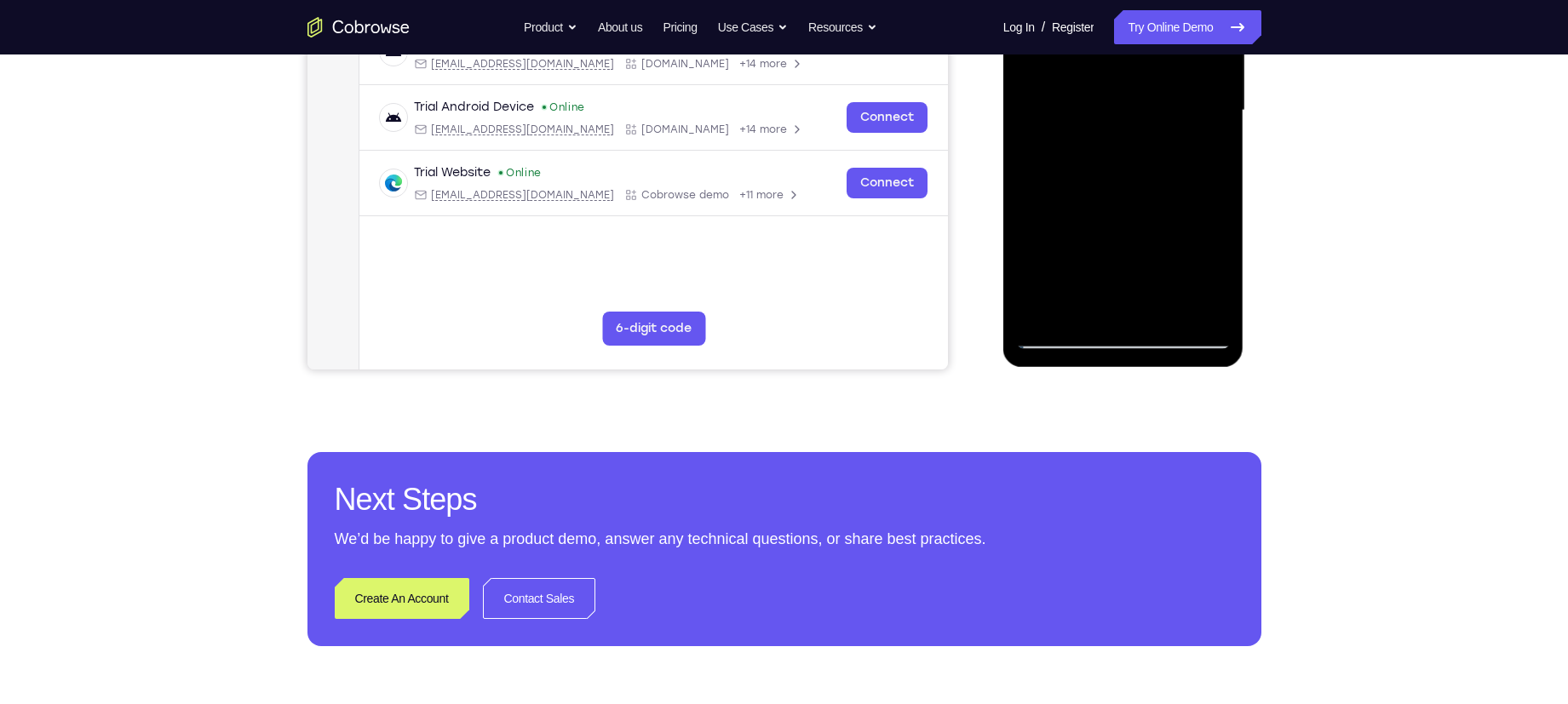
scroll to position [423, 0]
click at [1042, 307] on div at bounding box center [1123, 110] width 215 height 477
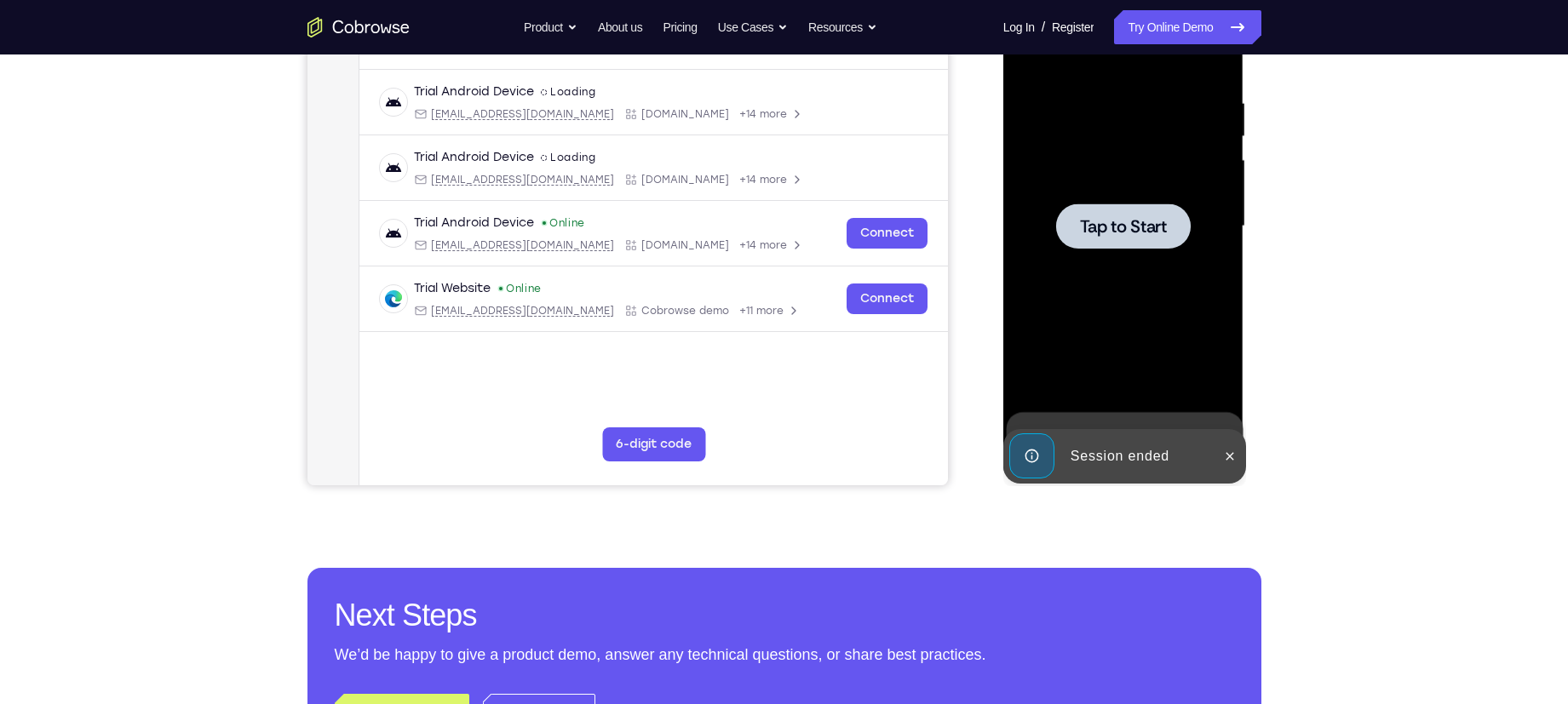
scroll to position [296, 0]
